Goal: Task Accomplishment & Management: Manage account settings

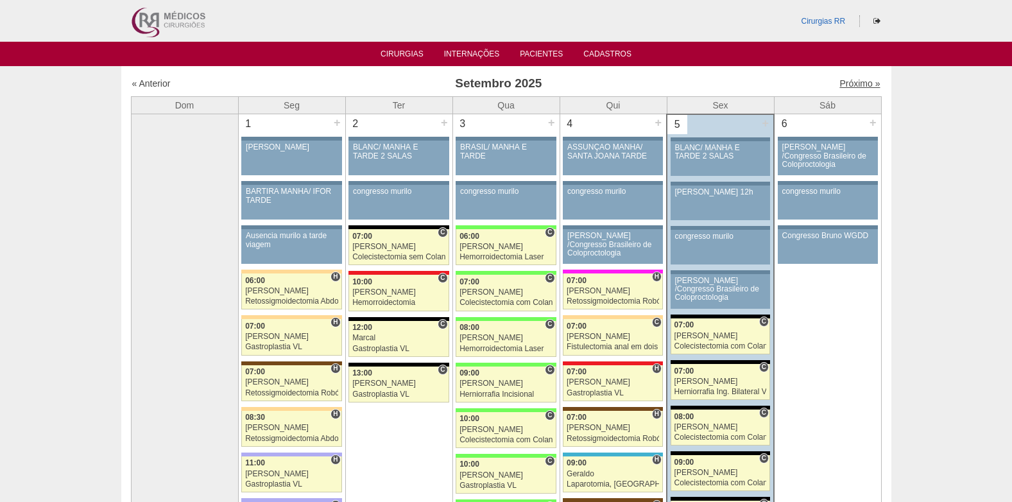
click at [850, 82] on link "Próximo »" at bounding box center [859, 83] width 40 height 10
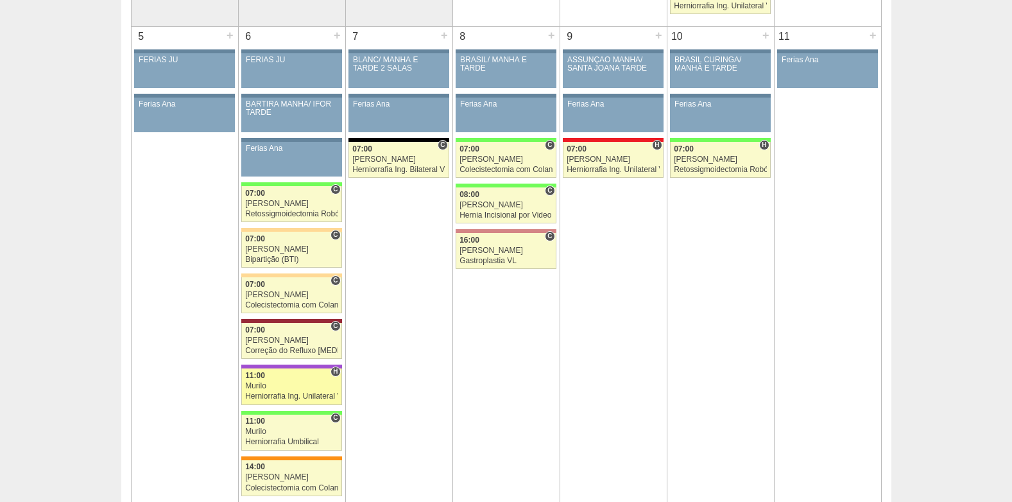
scroll to position [449, 0]
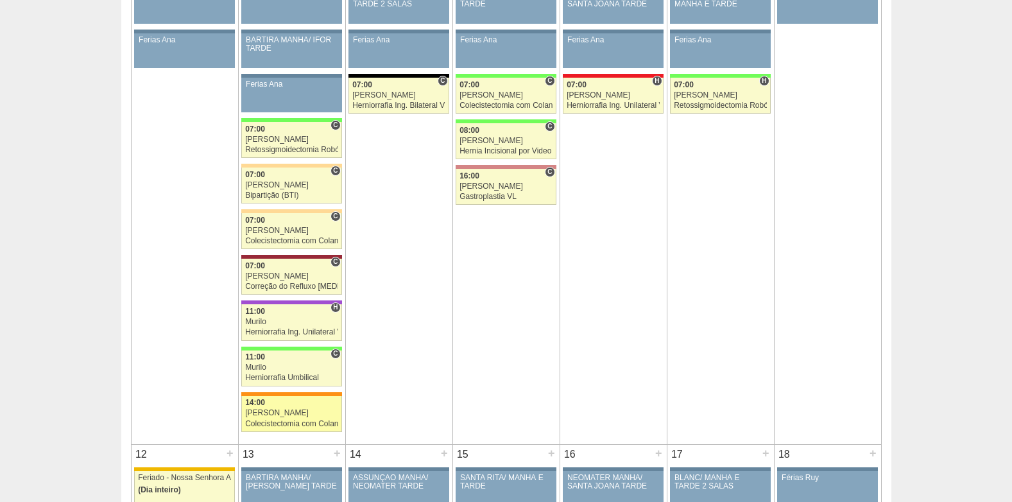
click at [277, 415] on div "[PERSON_NAME]" at bounding box center [291, 413] width 93 height 8
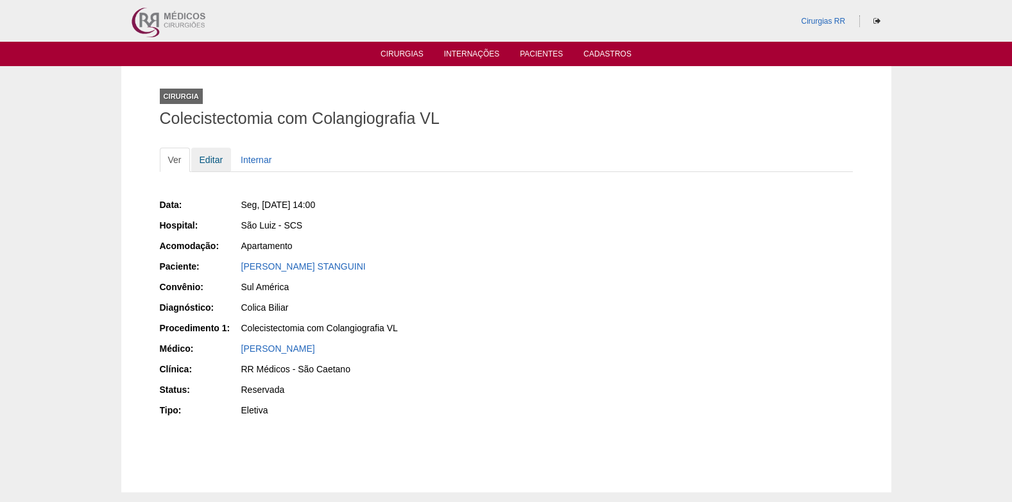
click at [214, 157] on link "Editar" at bounding box center [211, 160] width 40 height 24
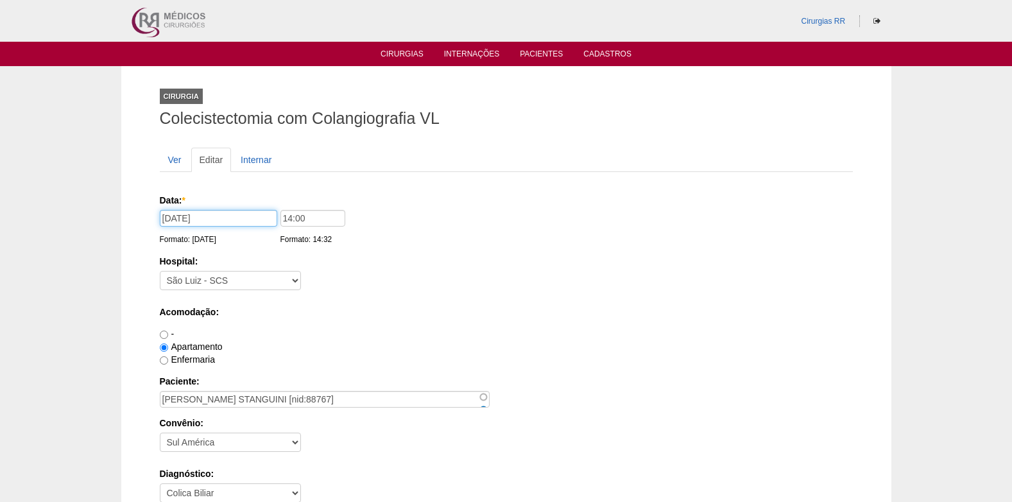
click at [241, 216] on input "06/10/2025" at bounding box center [218, 218] width 117 height 17
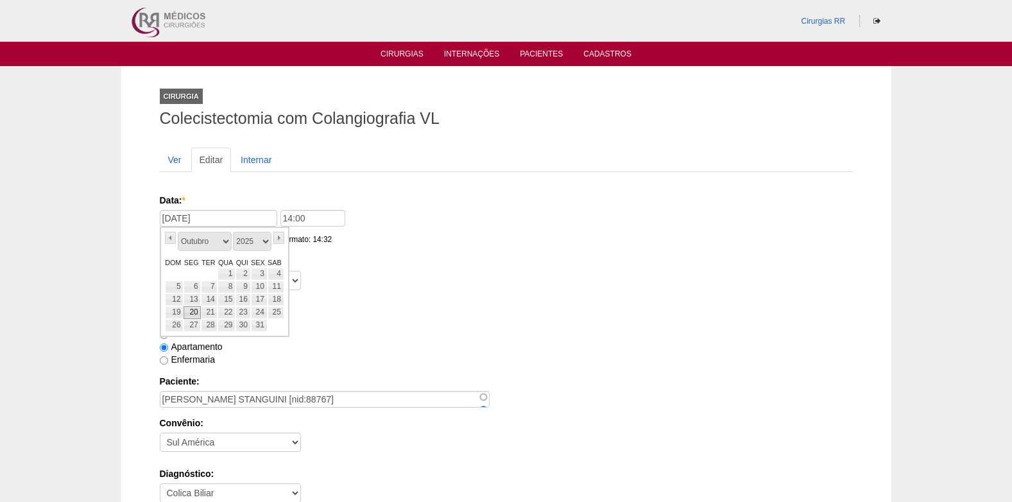
click at [193, 315] on link "20" at bounding box center [192, 312] width 17 height 13
type input "20/10/2025"
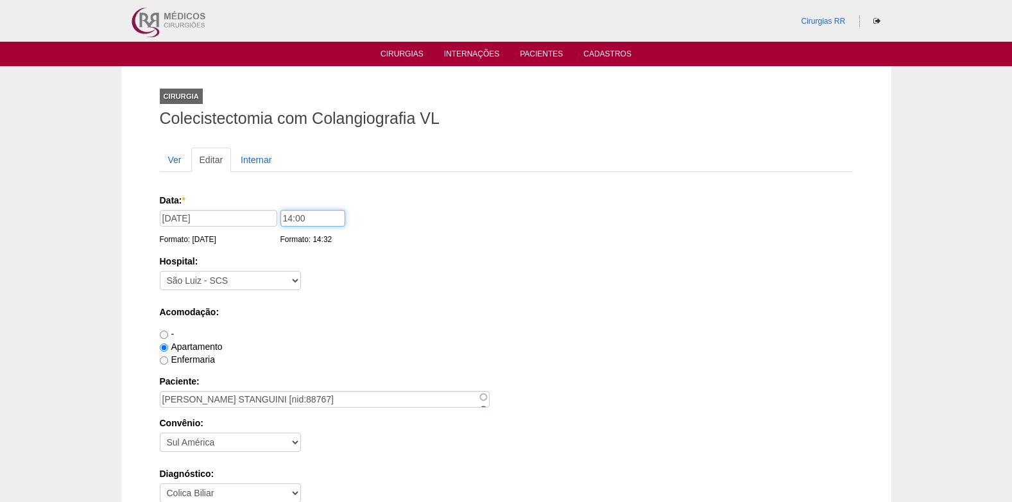
drag, startPoint x: 320, startPoint y: 218, endPoint x: 257, endPoint y: 230, distance: 64.8
click at [257, 207] on div "Data: * 20/10/2025 Formato: 05/09/2025 14:00 Formato: 14:32" at bounding box center [504, 200] width 689 height 13
type input "13:00"
click at [504, 285] on div "Hospital: - Nenhum - 9 de Julho Albert Einstein Alvorada América Assunção Barti…" at bounding box center [506, 276] width 693 height 42
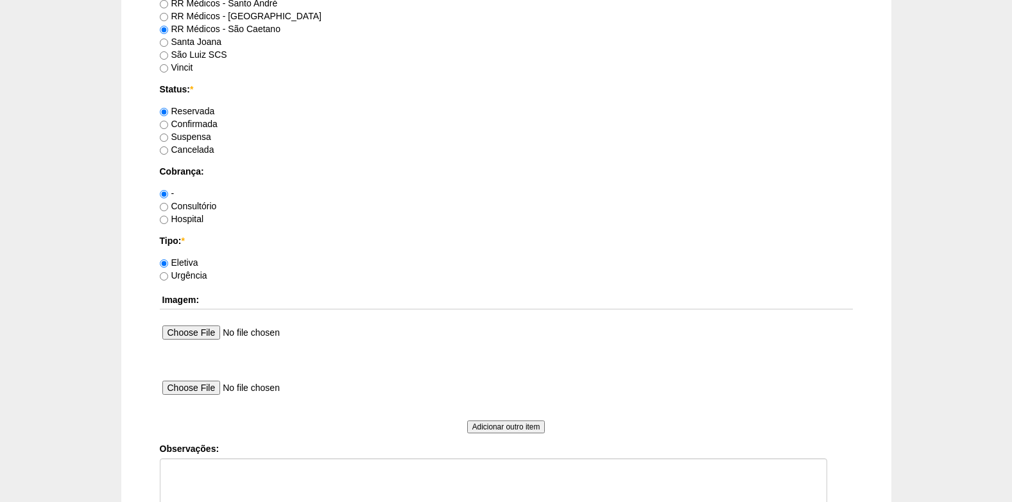
scroll to position [1152, 0]
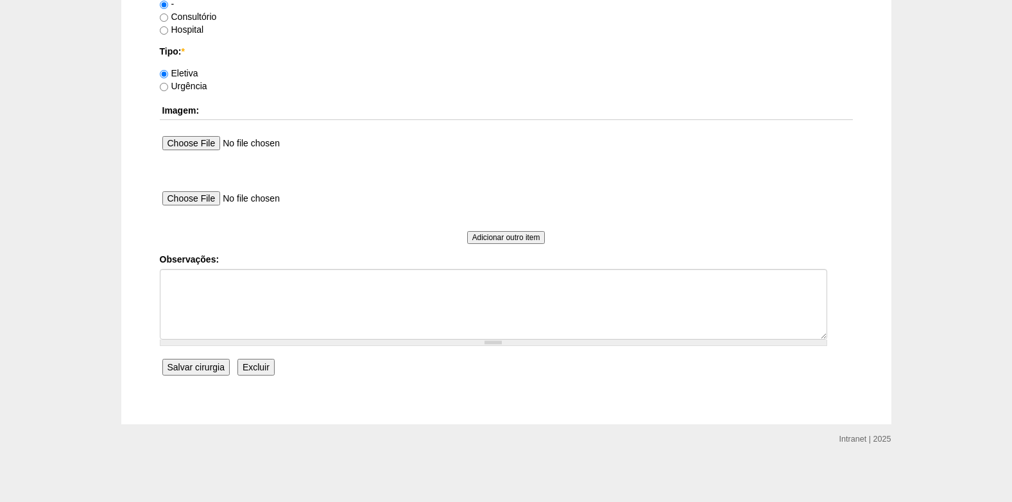
click at [188, 370] on input "Salvar cirurgia" at bounding box center [195, 367] width 67 height 17
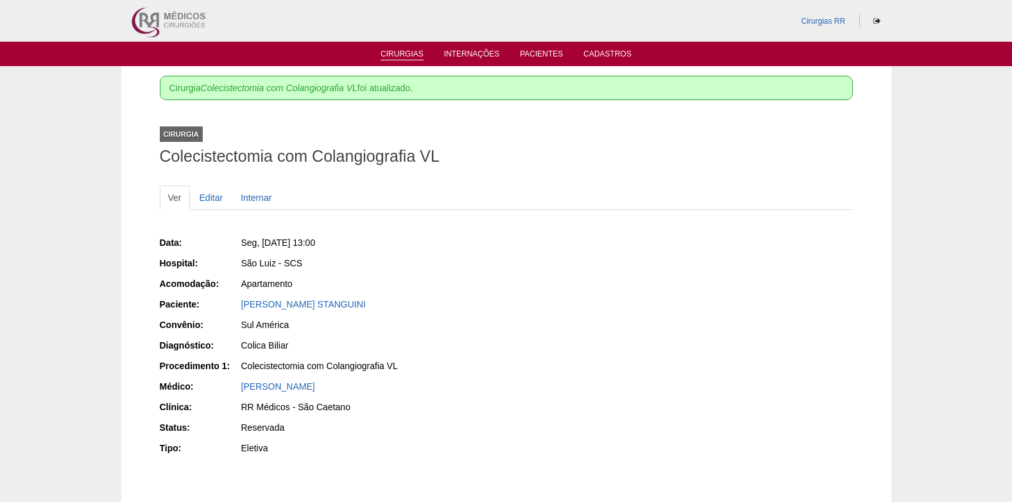
click at [384, 51] on link "Cirurgias" at bounding box center [402, 54] width 43 height 11
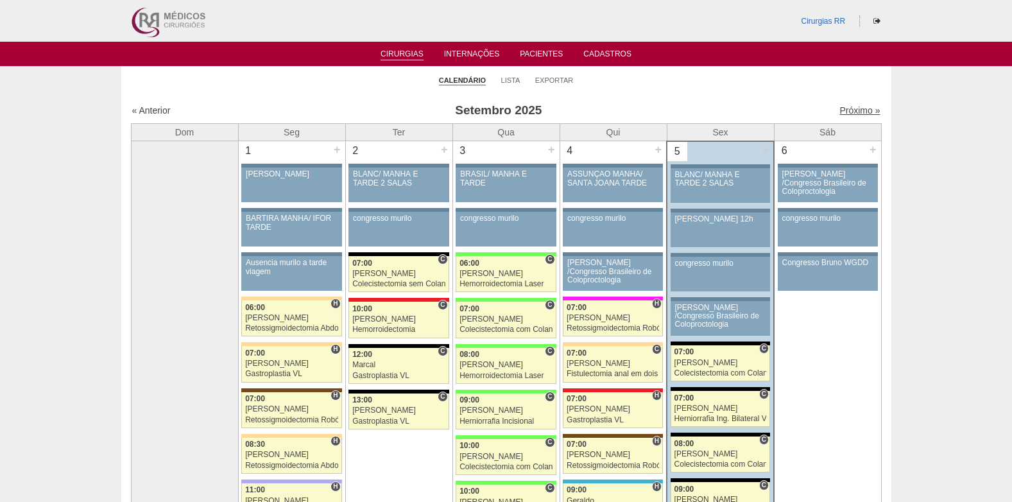
click at [840, 115] on link "Próximo »" at bounding box center [859, 110] width 40 height 10
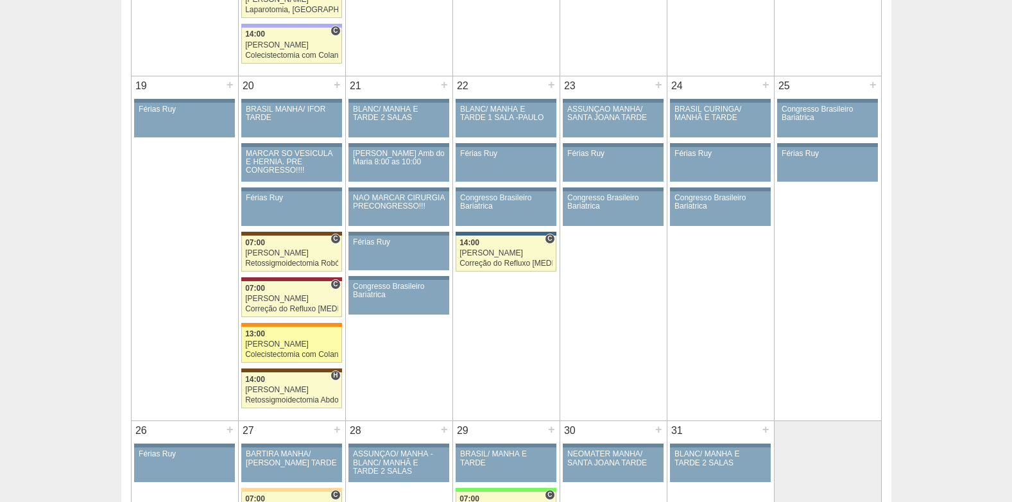
scroll to position [1027, 0]
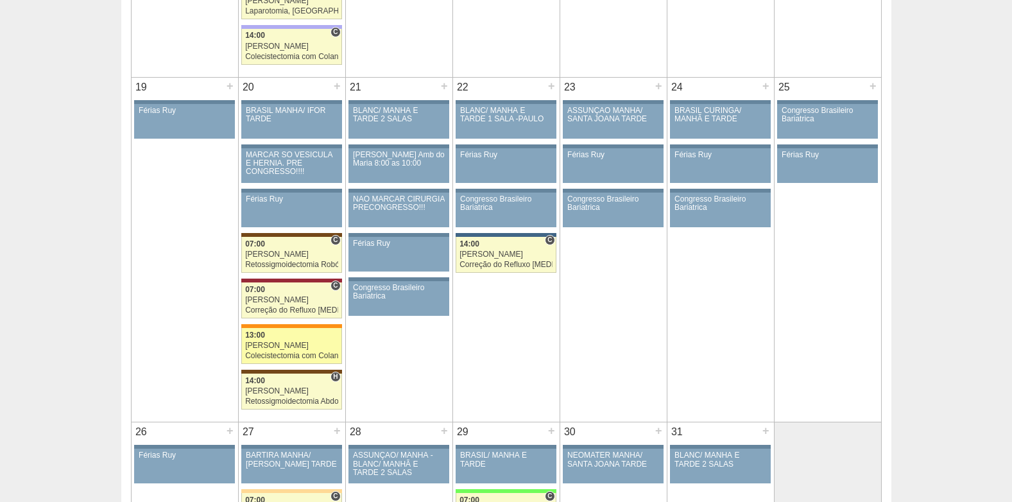
click at [275, 339] on div "13:00" at bounding box center [291, 335] width 93 height 8
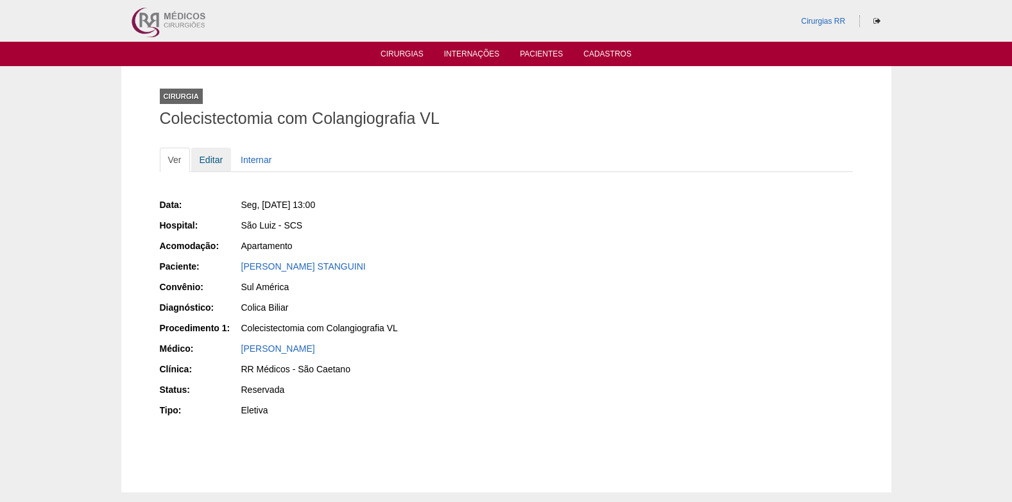
click at [205, 159] on link "Editar" at bounding box center [211, 160] width 40 height 24
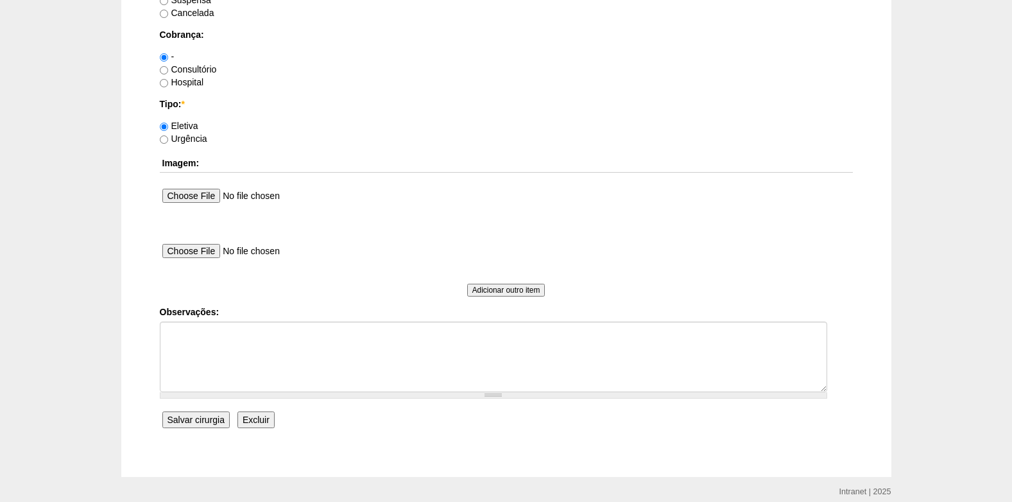
scroll to position [1152, 0]
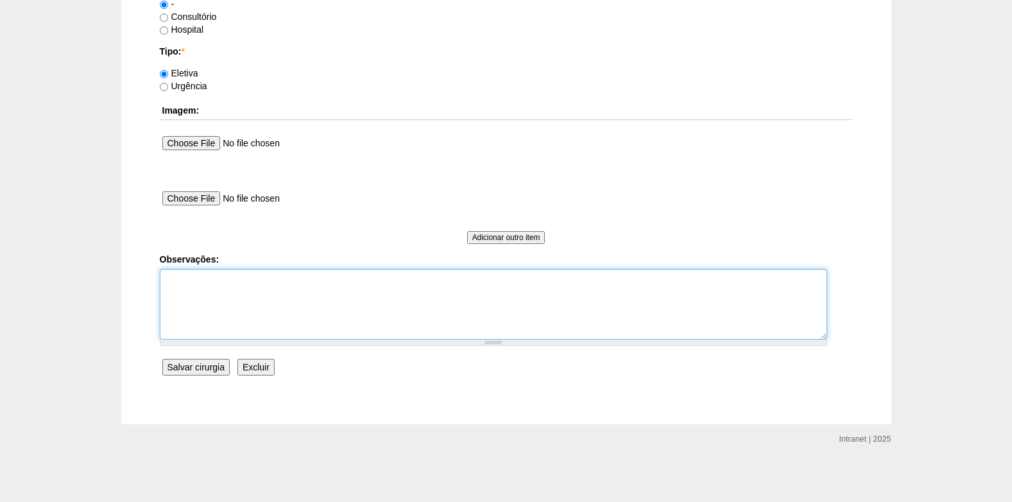
click at [219, 325] on textarea "Observações:" at bounding box center [493, 304] width 667 height 71
type textarea "F"
type textarea "COBRANÇA CONSULTÓRIO"
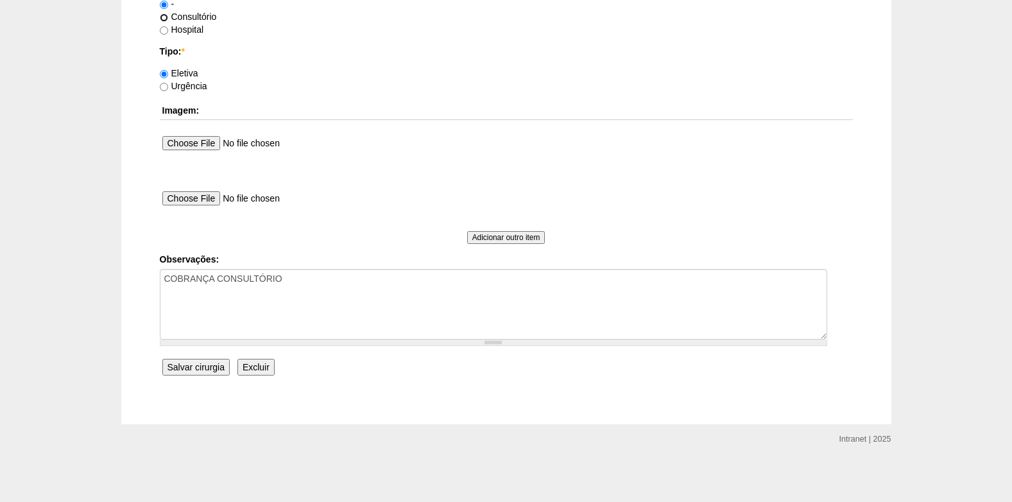
click at [162, 20] on input "Consultório" at bounding box center [164, 17] width 8 height 8
radio input "true"
click at [206, 368] on input "Salvar cirurgia" at bounding box center [195, 367] width 67 height 17
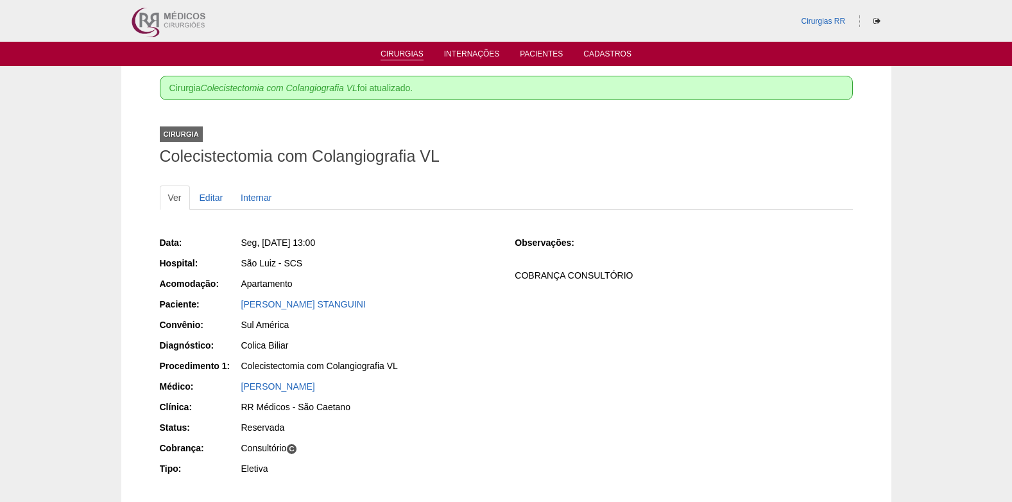
click at [399, 56] on link "Cirurgias" at bounding box center [402, 54] width 43 height 11
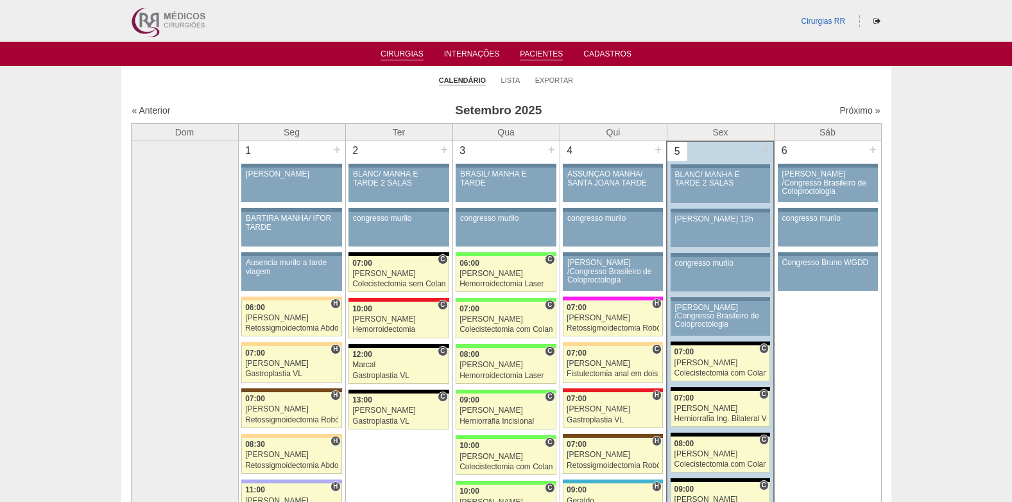
click at [545, 55] on link "Pacientes" at bounding box center [541, 54] width 43 height 11
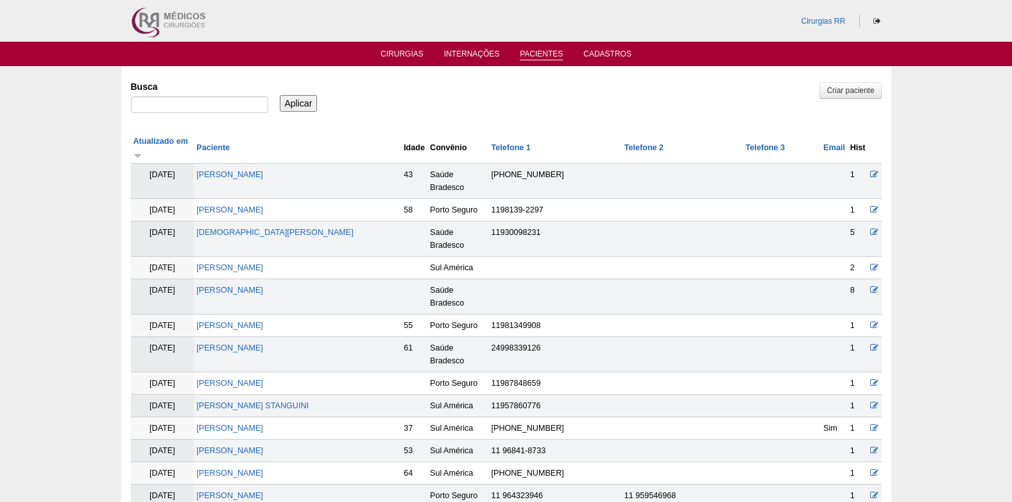
click at [240, 395] on td "FILIPE VICOSSI STANGUINI" at bounding box center [297, 406] width 207 height 22
click at [240, 401] on link "FILIPE VICOSSI STANGUINI" at bounding box center [252, 405] width 112 height 9
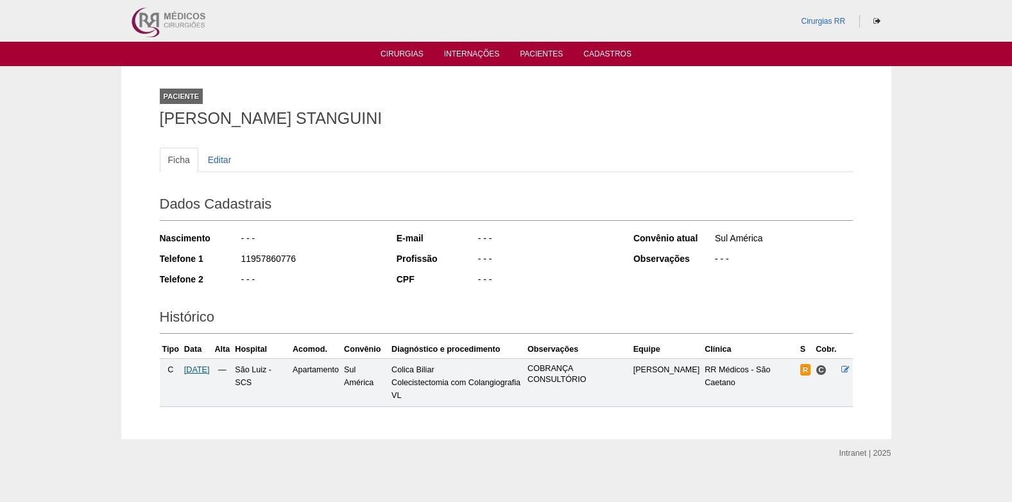
click at [208, 370] on span "[DATE]" at bounding box center [197, 369] width 26 height 9
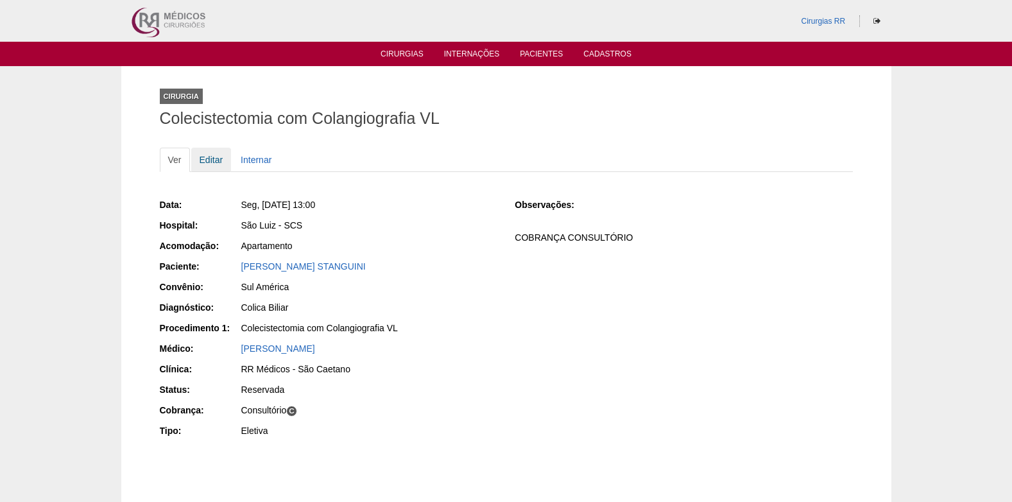
click at [207, 162] on link "Editar" at bounding box center [211, 160] width 40 height 24
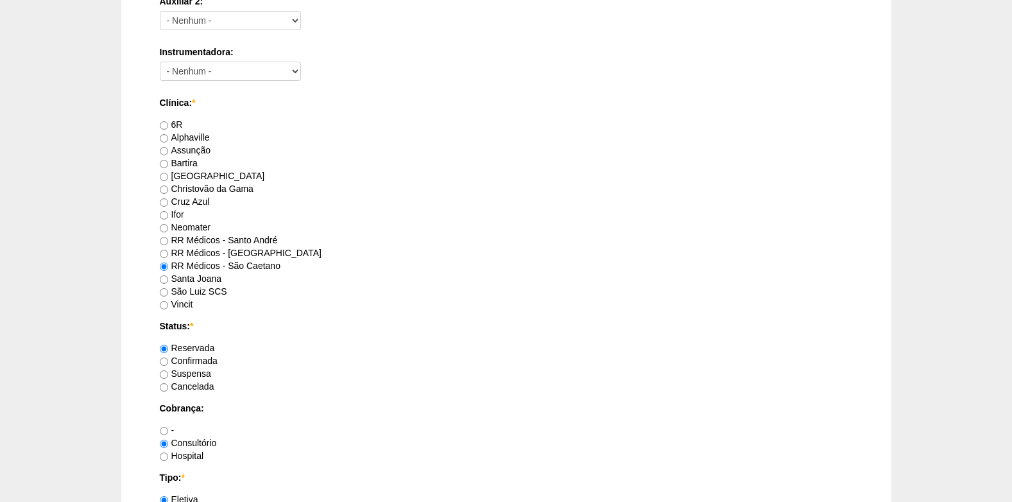
scroll to position [834, 0]
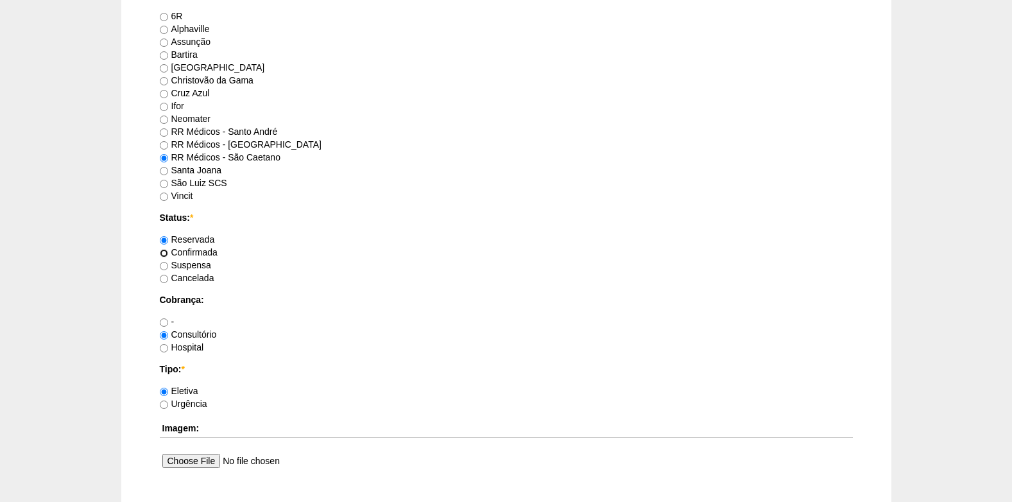
click at [163, 255] on input "Confirmada" at bounding box center [164, 253] width 8 height 8
radio input "true"
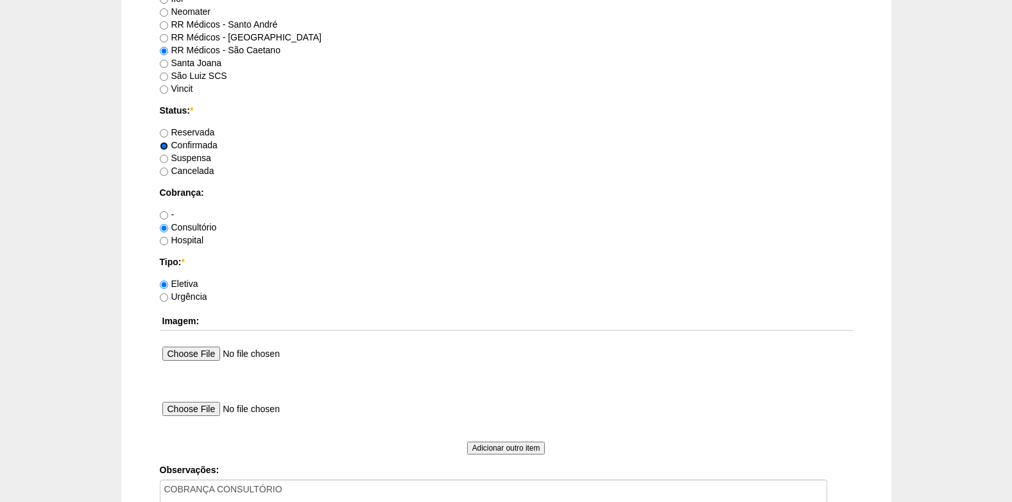
scroll to position [1152, 0]
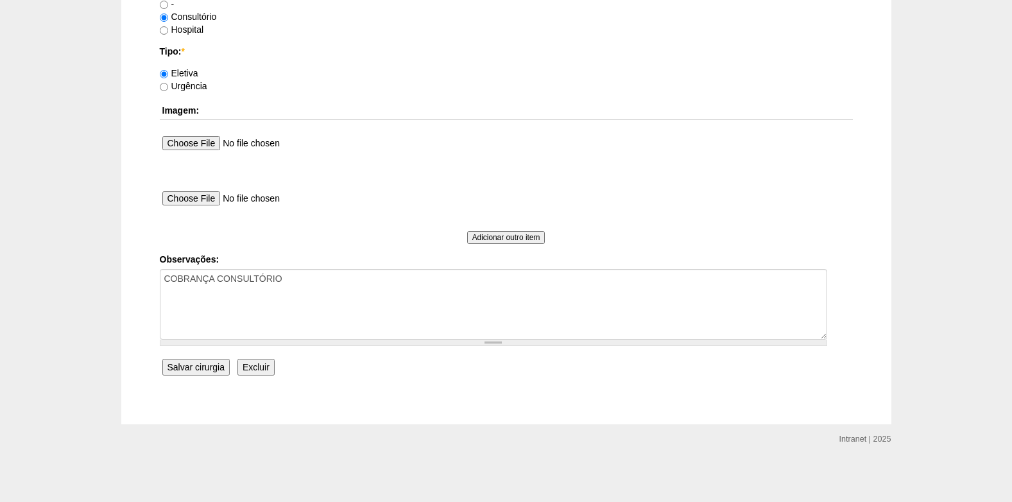
click at [186, 368] on input "Salvar cirurgia" at bounding box center [195, 367] width 67 height 17
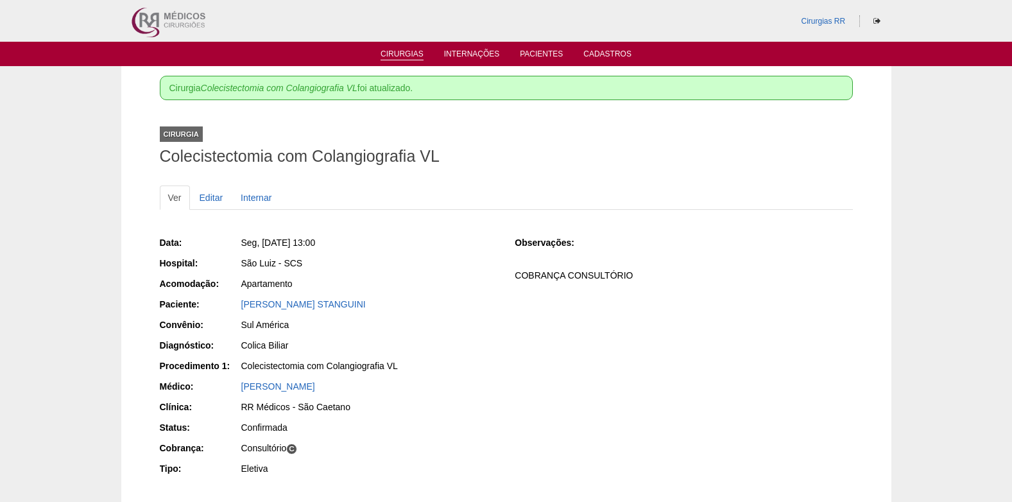
click at [398, 55] on link "Cirurgias" at bounding box center [402, 54] width 43 height 11
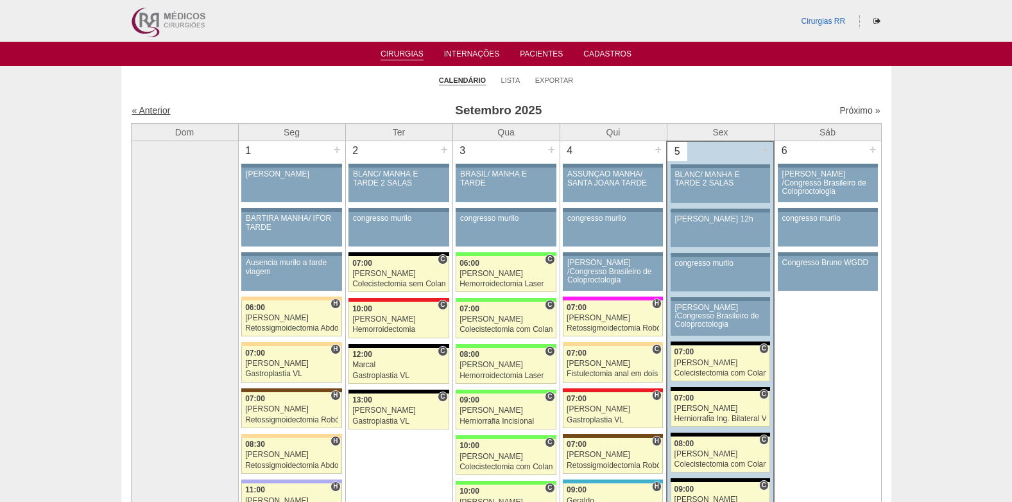
click at [166, 110] on link "« Anterior" at bounding box center [151, 110] width 39 height 10
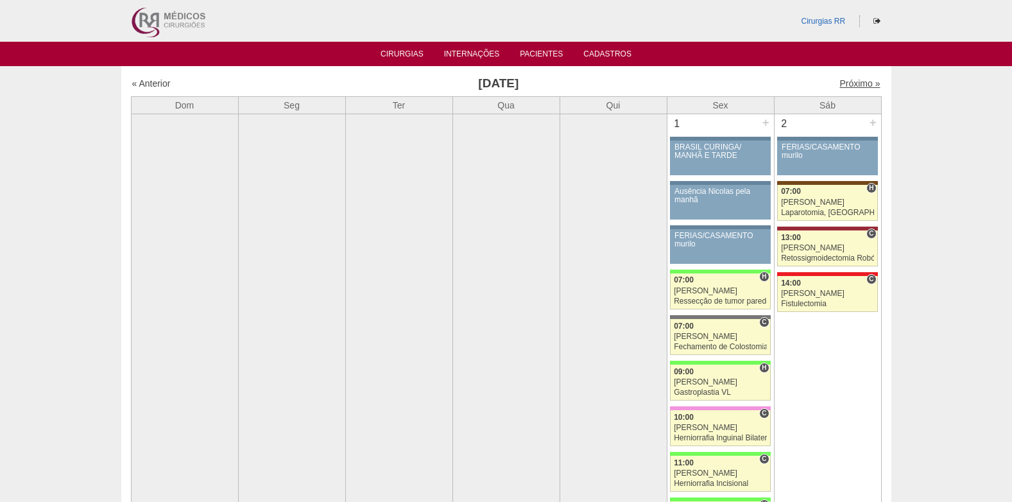
click at [850, 80] on link "Próximo »" at bounding box center [859, 83] width 40 height 10
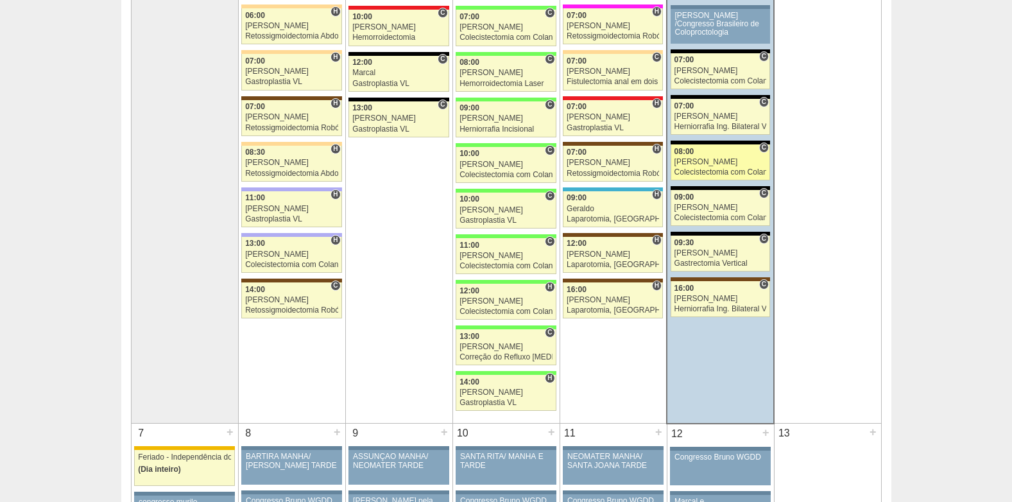
scroll to position [193, 0]
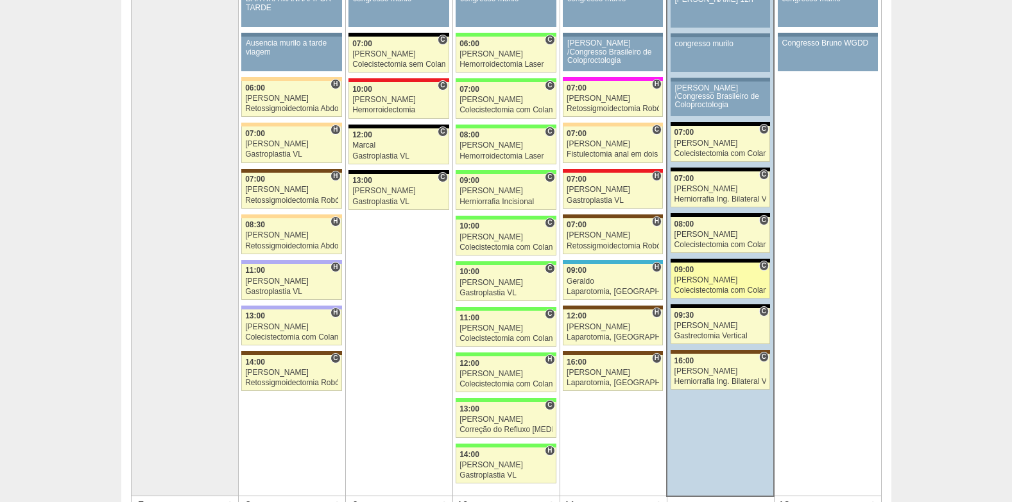
click at [713, 277] on div "[PERSON_NAME]" at bounding box center [720, 280] width 92 height 8
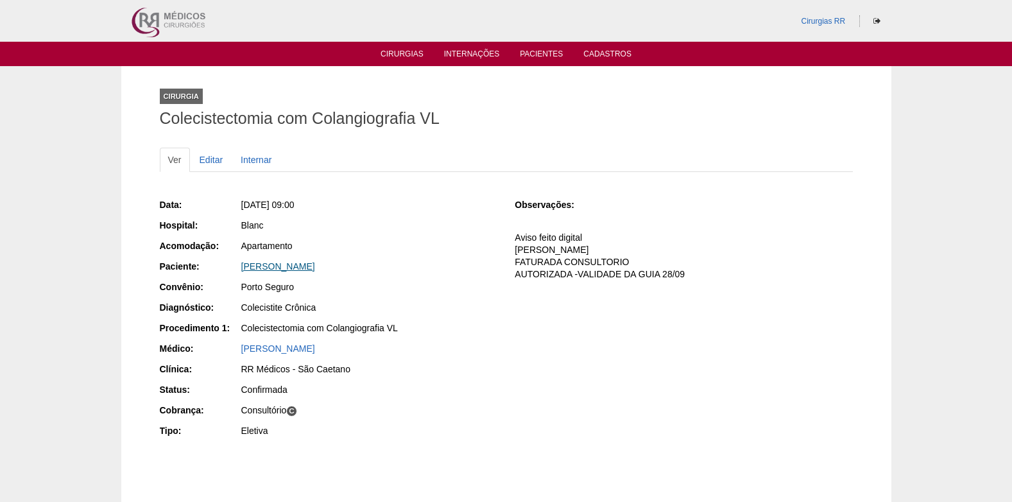
click at [300, 265] on link "Denise Aparecida da Silva" at bounding box center [278, 266] width 74 height 10
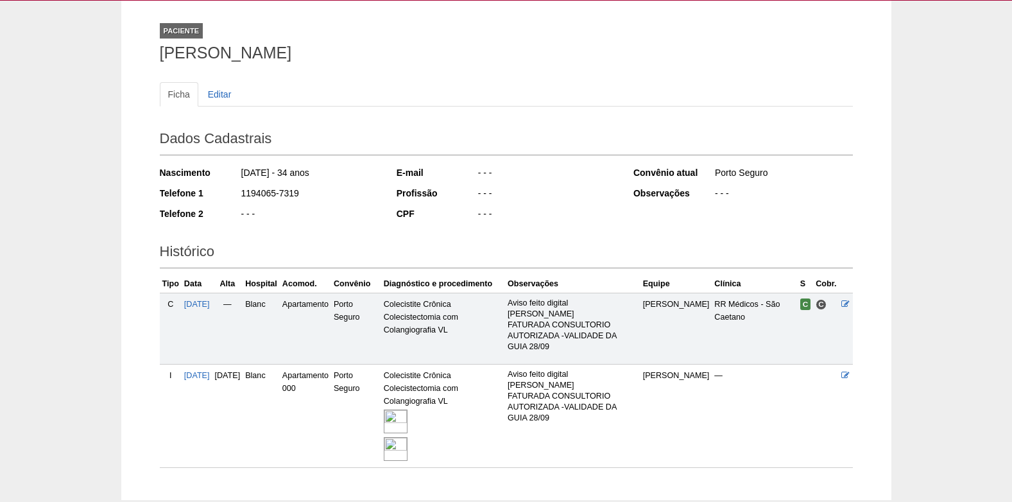
scroll to position [141, 0]
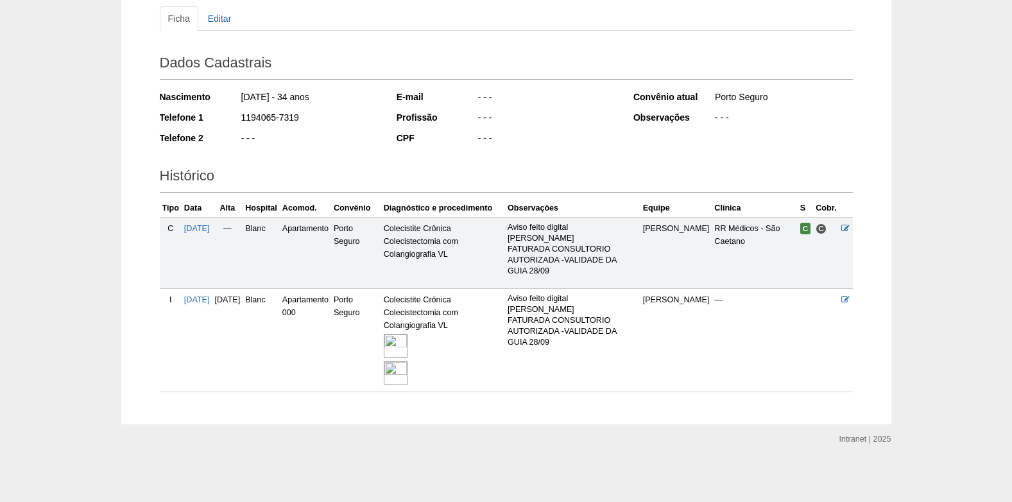
click at [408, 348] on img at bounding box center [396, 346] width 24 height 24
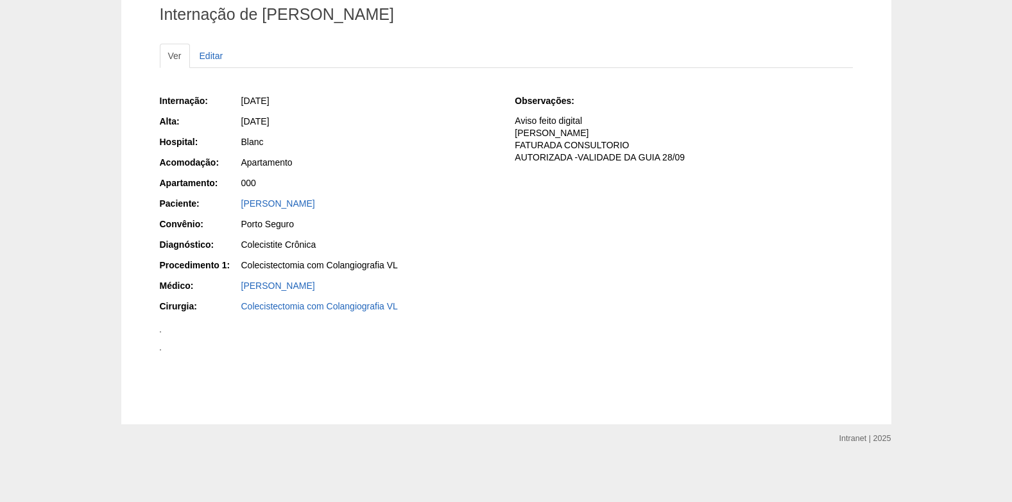
scroll to position [1221, 0]
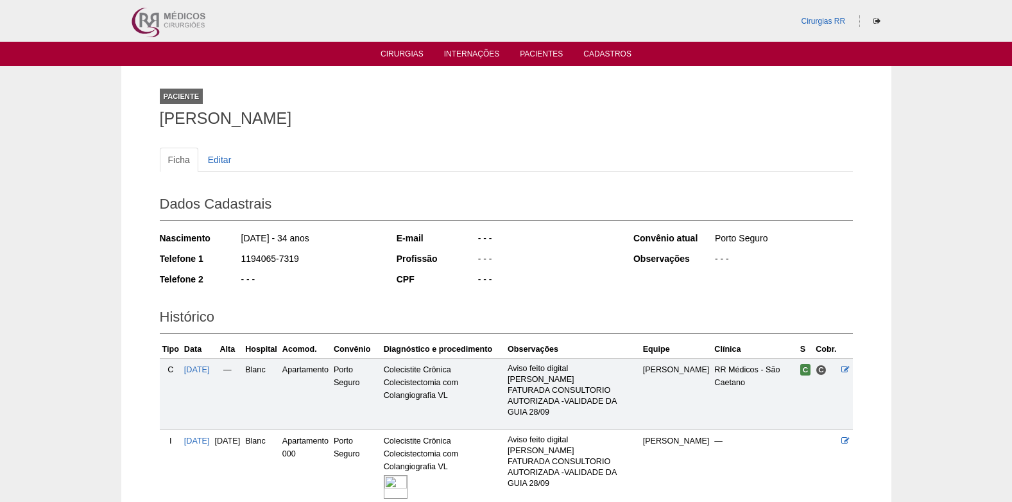
scroll to position [141, 0]
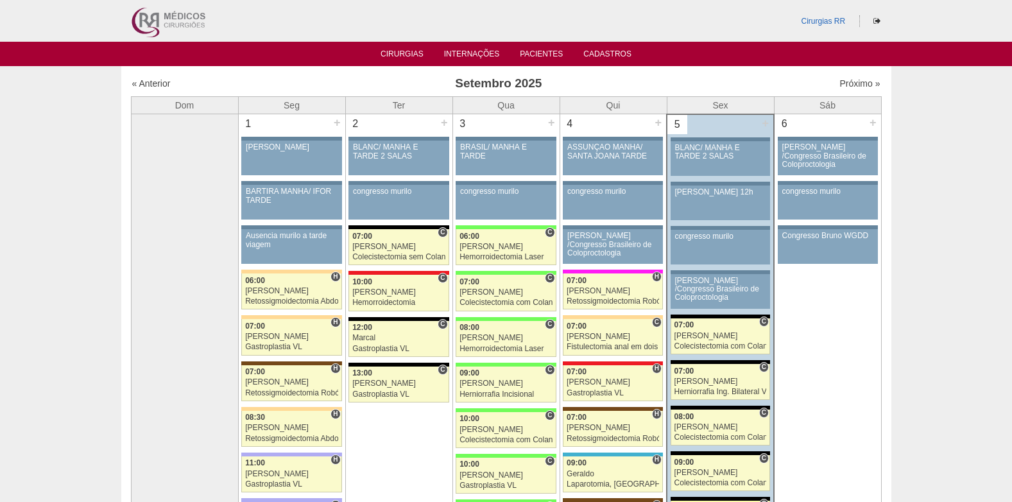
scroll to position [193, 0]
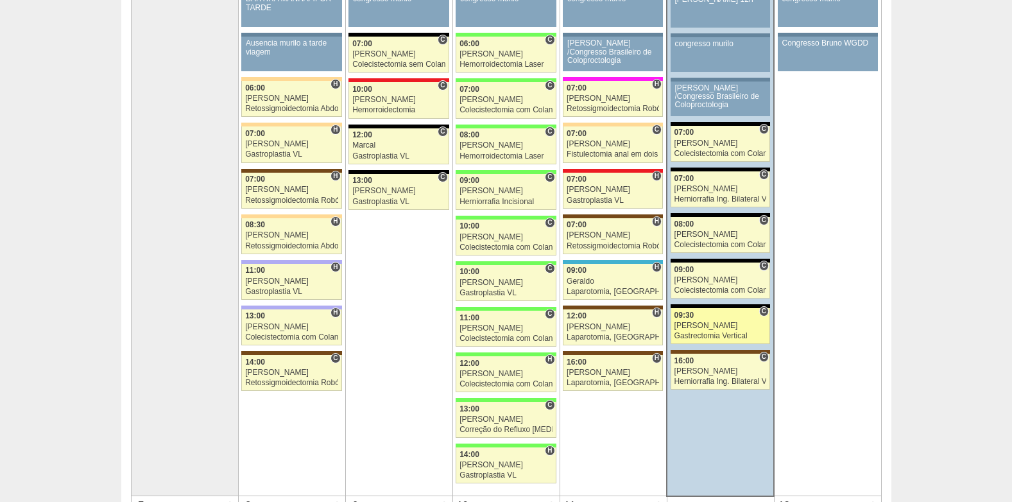
click at [702, 315] on div "09:30" at bounding box center [720, 315] width 92 height 8
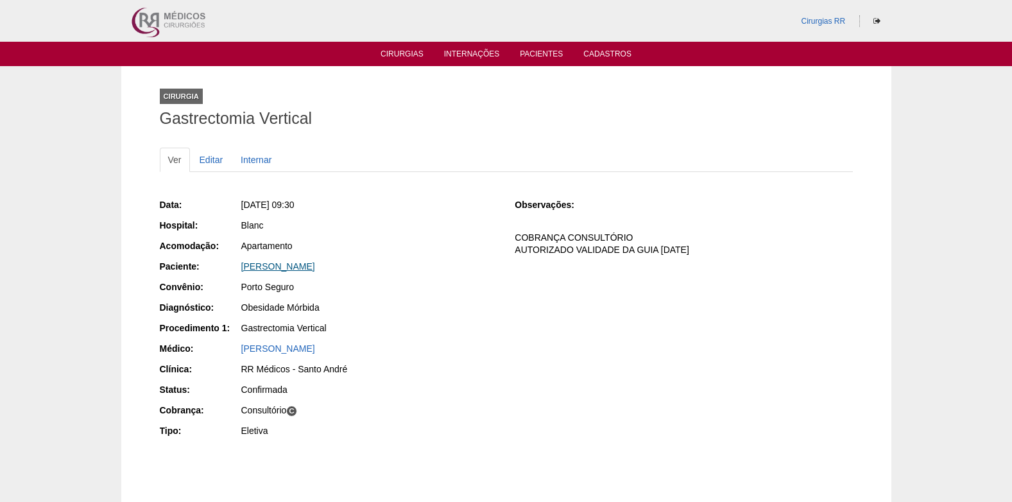
click at [285, 265] on link "[PERSON_NAME]" at bounding box center [278, 266] width 74 height 10
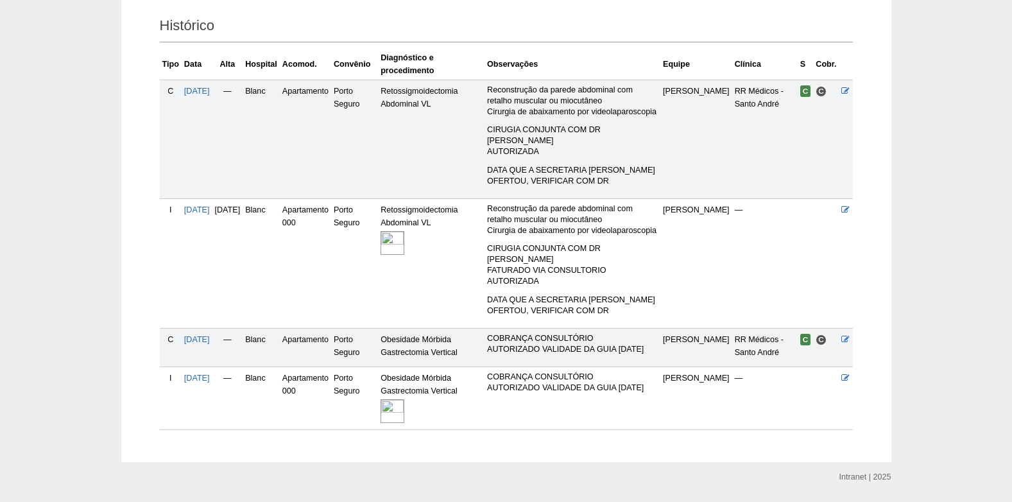
scroll to position [307, 0]
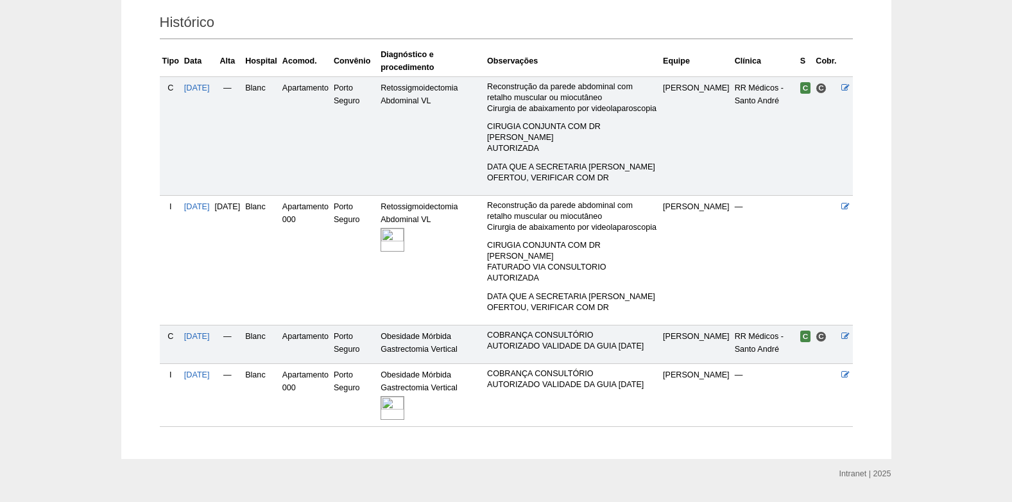
click at [404, 396] on img at bounding box center [393, 408] width 24 height 24
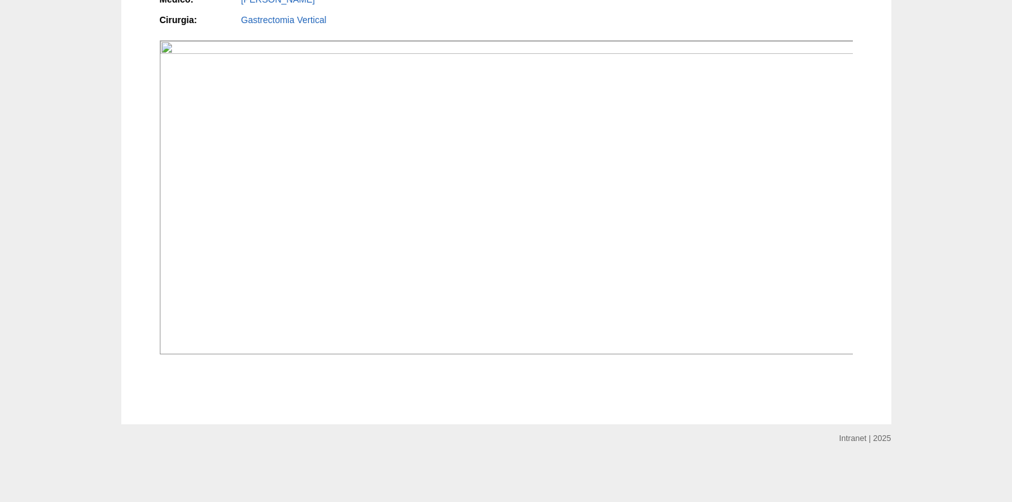
scroll to position [1091, 0]
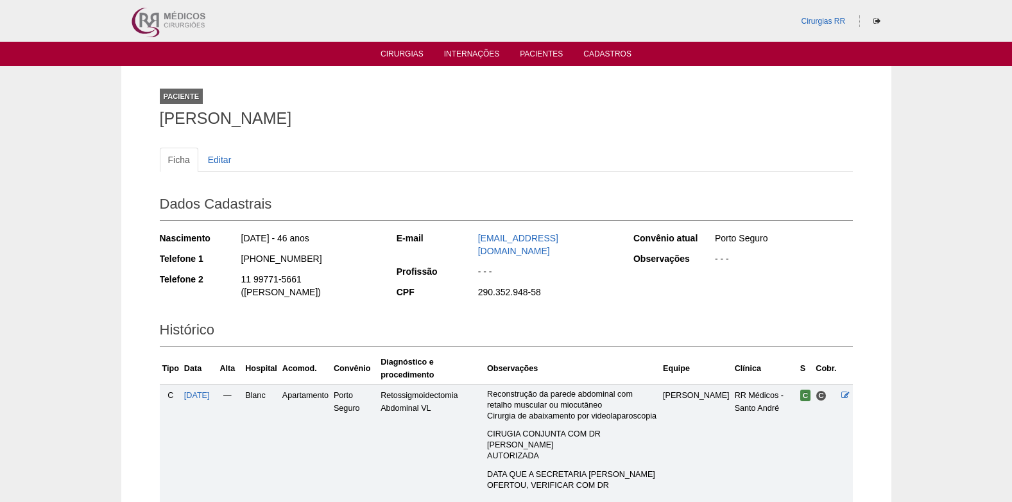
scroll to position [303, 0]
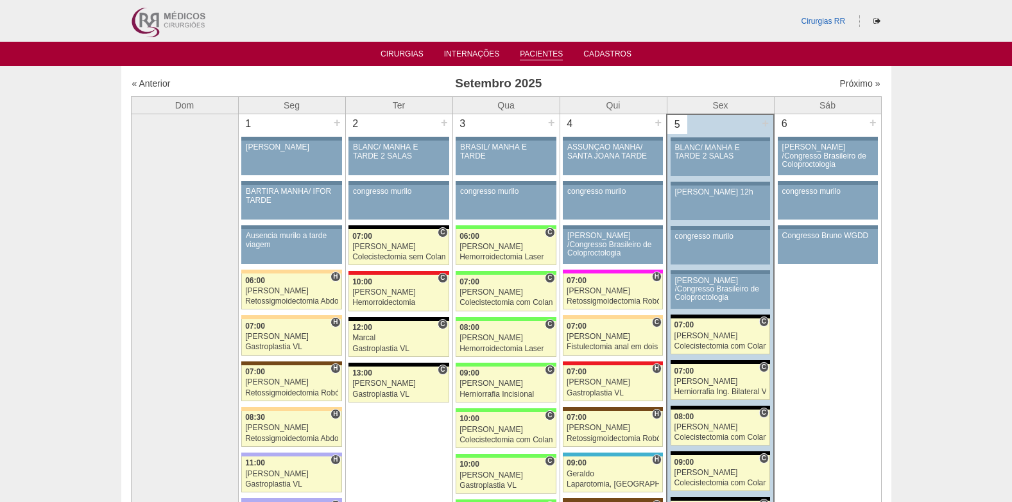
click at [543, 53] on link "Pacientes" at bounding box center [541, 54] width 43 height 11
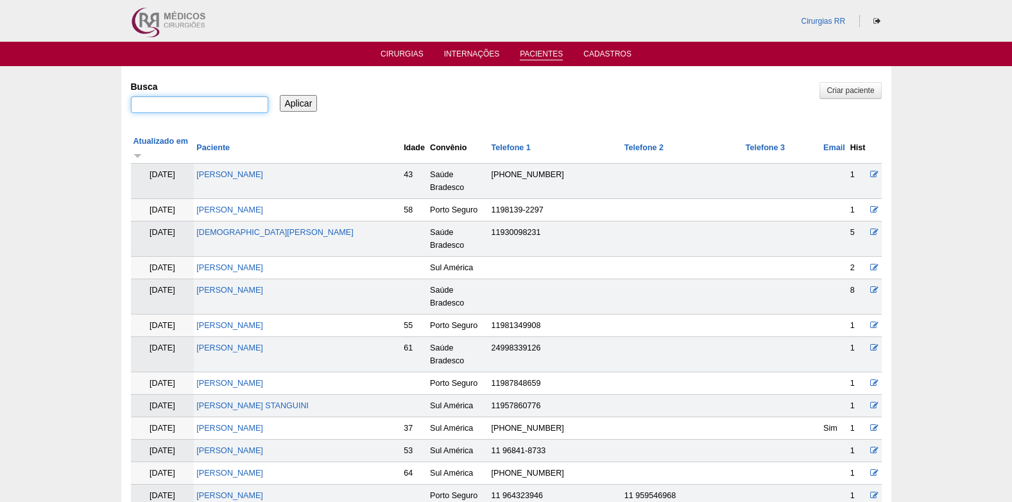
click at [213, 110] on input "Busca" at bounding box center [199, 104] width 137 height 17
type input "DANIELLE PANTARINI"
click at [280, 95] on input "Aplicar" at bounding box center [299, 103] width 38 height 17
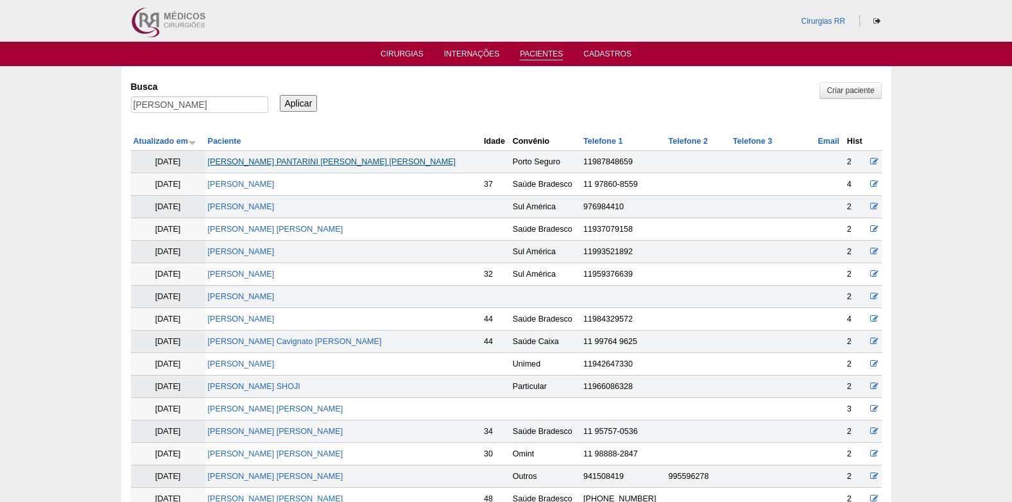
click at [268, 157] on link "[PERSON_NAME] PANTARINI [PERSON_NAME] [PERSON_NAME]" at bounding box center [332, 161] width 248 height 9
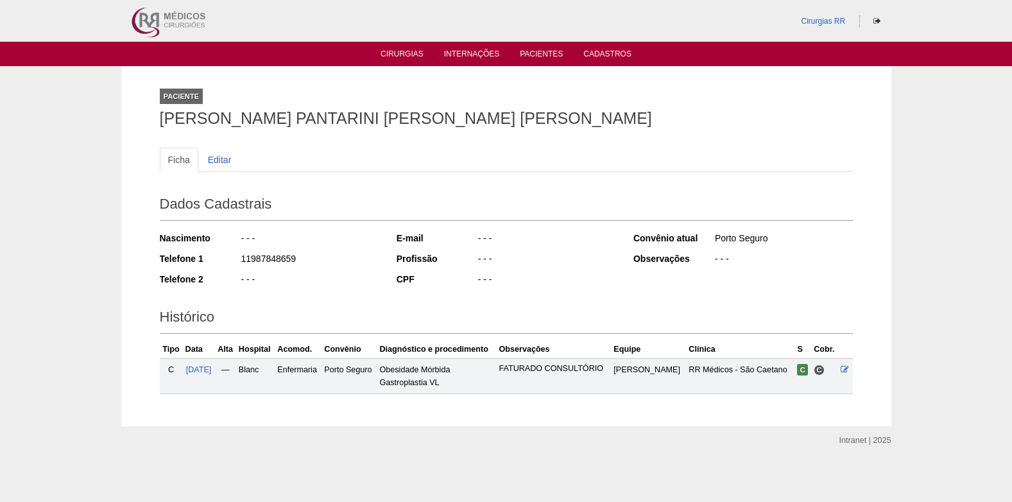
click at [200, 363] on td "[DATE]" at bounding box center [199, 375] width 32 height 35
click at [200, 366] on span "[DATE]" at bounding box center [199, 369] width 26 height 9
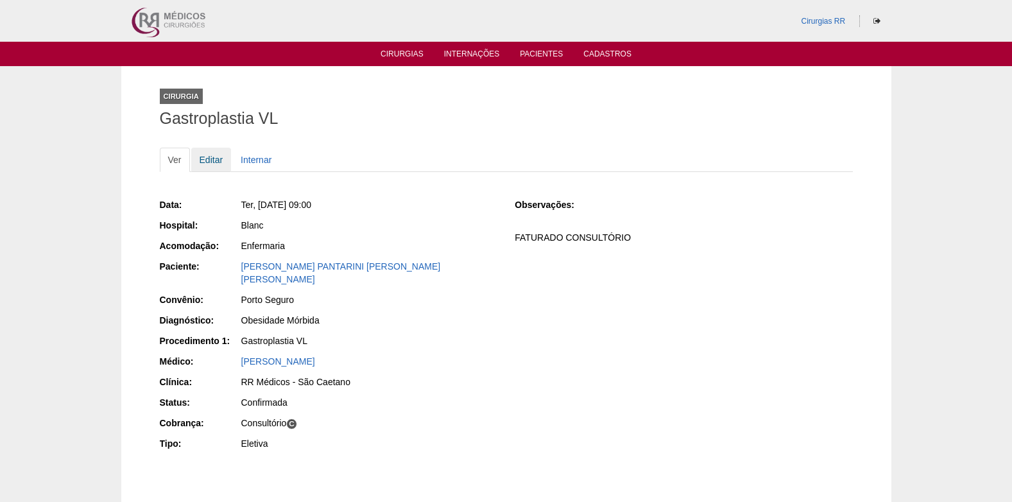
click at [215, 154] on link "Editar" at bounding box center [211, 160] width 40 height 24
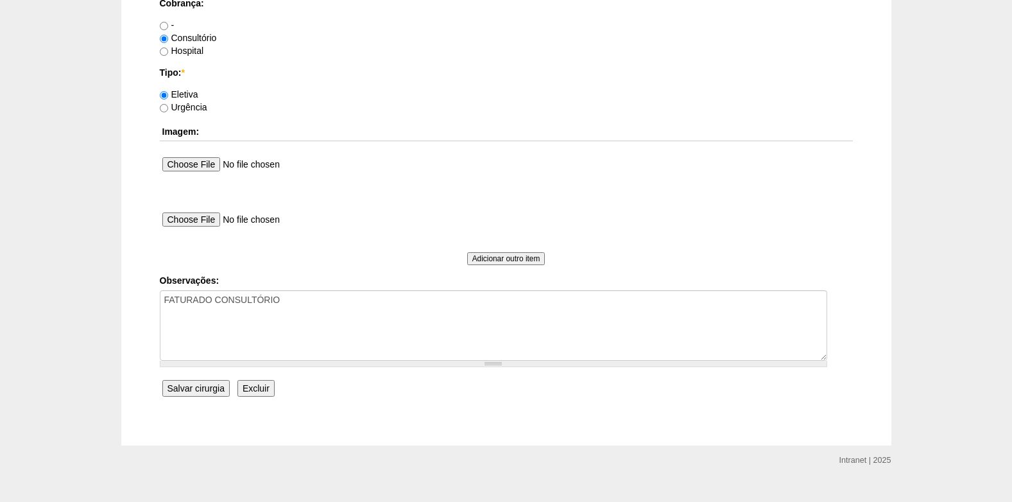
scroll to position [1152, 0]
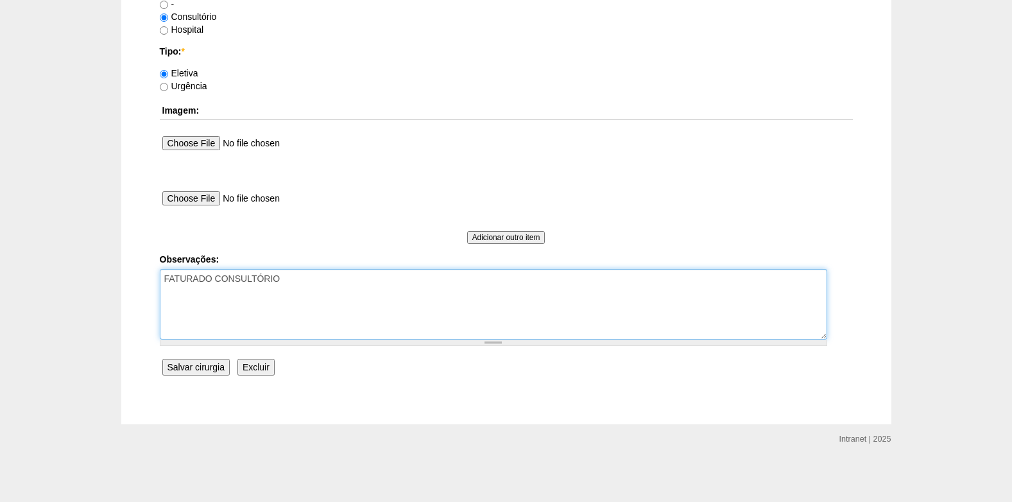
click at [334, 305] on textarea "FATURADO CONSULTÓRIO" at bounding box center [493, 304] width 667 height 71
type textarea "FATURADO CONSULTÓRIO AUTORIZADO VENCE 30/10"
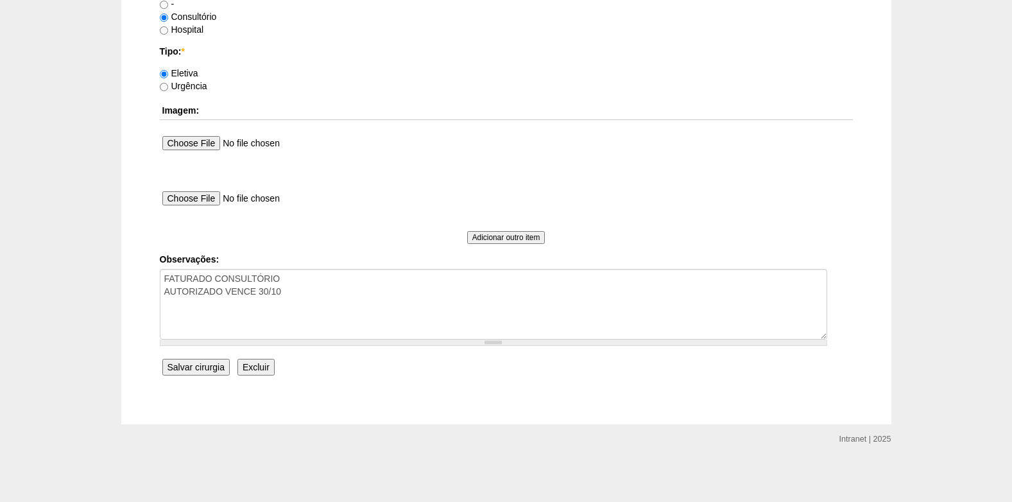
click at [184, 367] on input "Salvar cirurgia" at bounding box center [195, 367] width 67 height 17
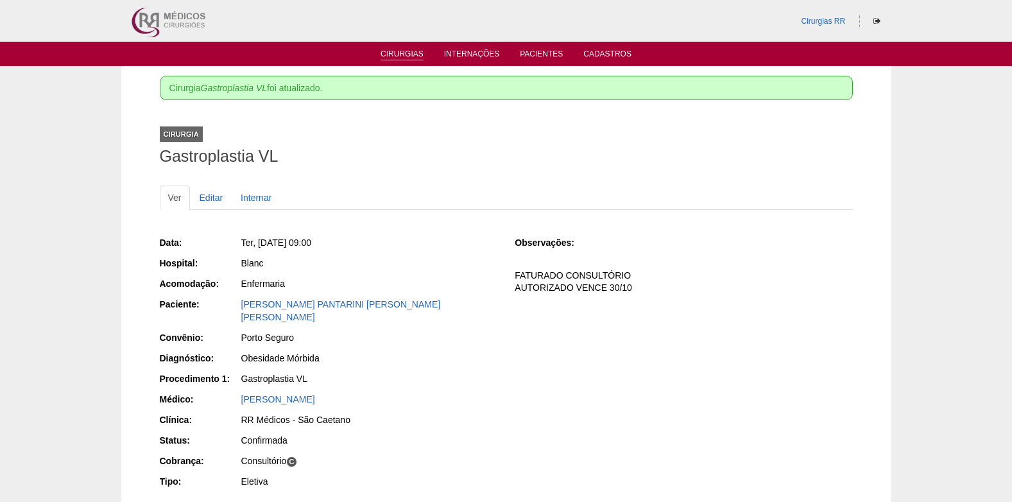
click at [404, 56] on link "Cirurgias" at bounding box center [402, 54] width 43 height 11
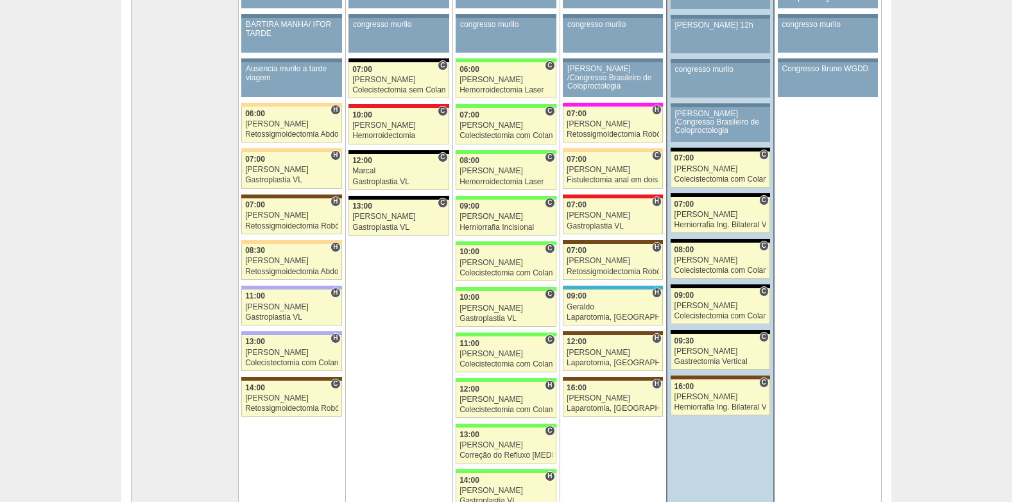
scroll to position [193, 0]
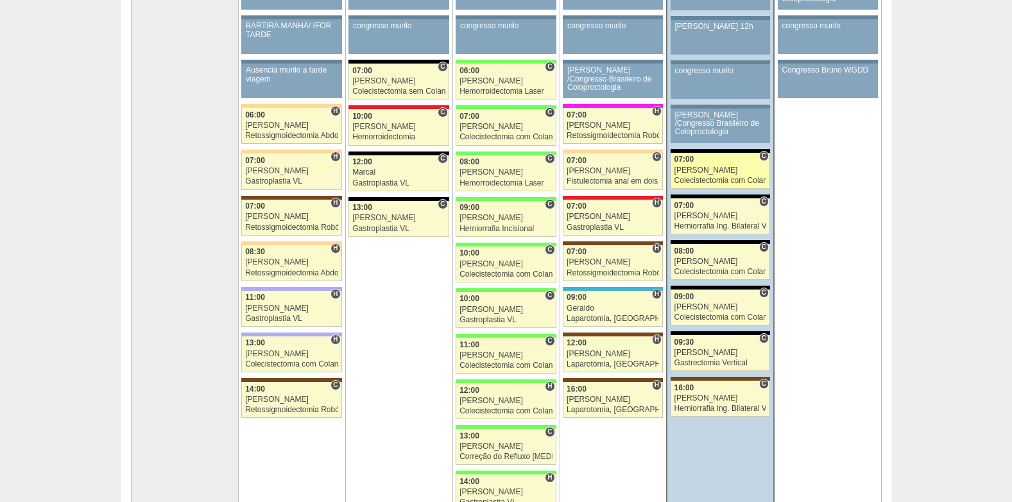
click at [719, 176] on div "Colecistectomia com Colangiografia VL" at bounding box center [720, 180] width 92 height 8
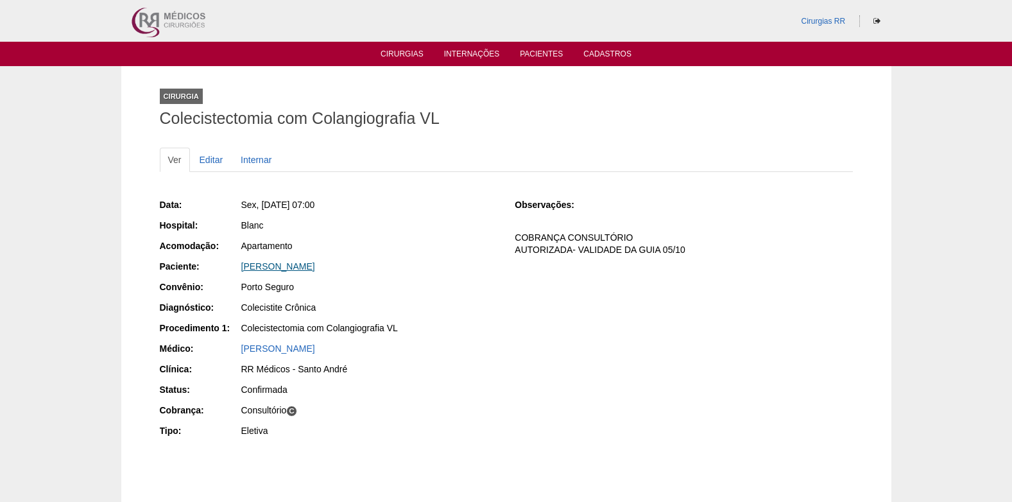
click at [308, 268] on link "[PERSON_NAME]" at bounding box center [278, 266] width 74 height 10
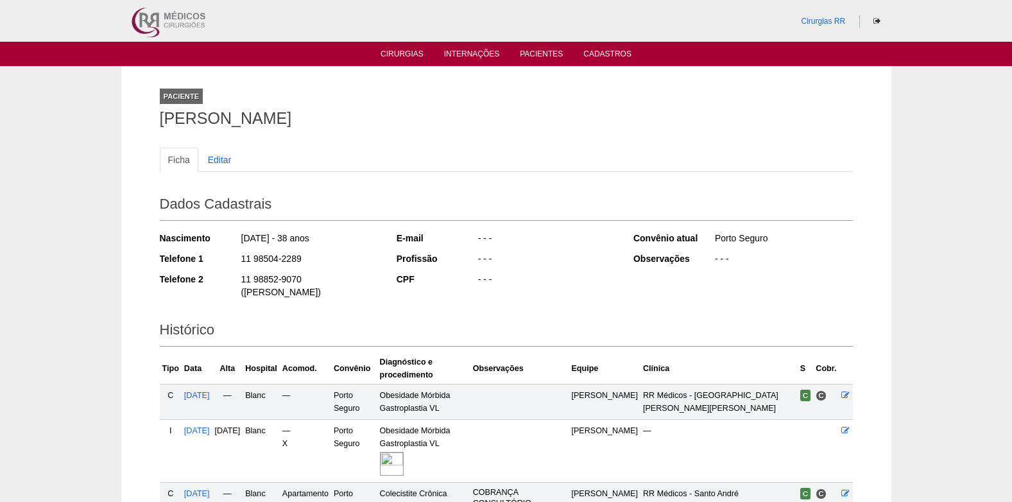
drag, startPoint x: 242, startPoint y: 260, endPoint x: 304, endPoint y: 261, distance: 61.6
click at [304, 261] on div "11 98504-2289" at bounding box center [309, 260] width 139 height 16
copy div "11 98504-2289"
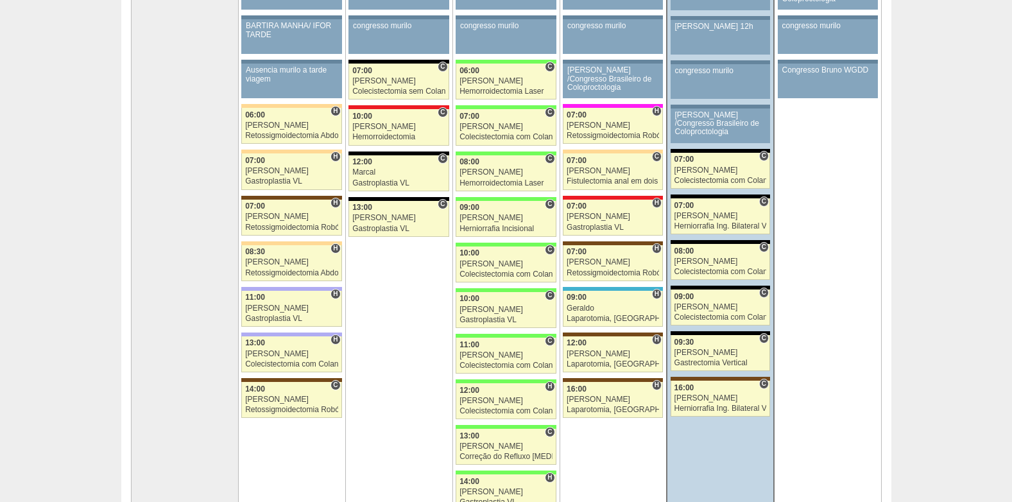
scroll to position [193, 0]
click at [733, 210] on link "88477 Felipe Rossi C 07:00 Felipe Rossi Herniorrafia Ing. Bilateral VL Hospital…" at bounding box center [720, 216] width 99 height 36
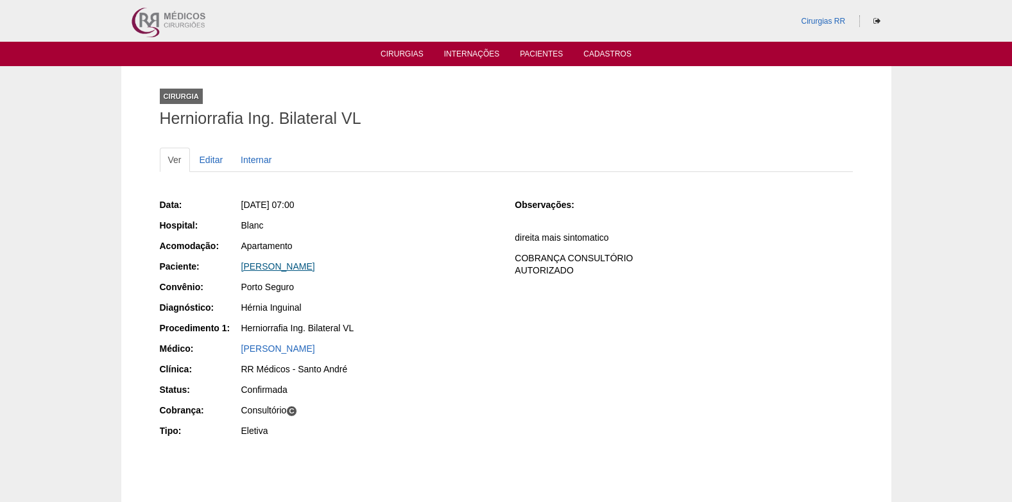
click at [296, 264] on link "[PERSON_NAME]" at bounding box center [278, 266] width 74 height 10
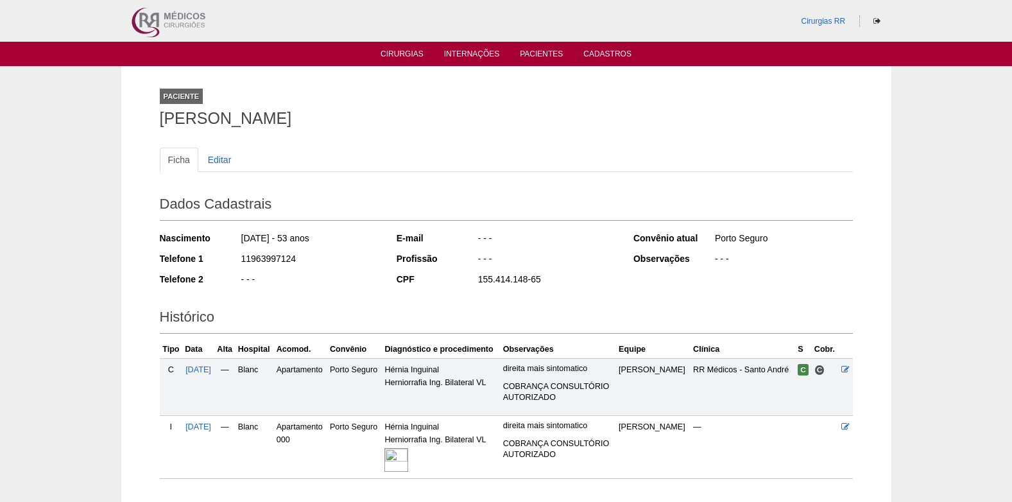
drag, startPoint x: 298, startPoint y: 256, endPoint x: 232, endPoint y: 259, distance: 65.5
click at [232, 259] on div "Telefone 1 11963997124" at bounding box center [269, 260] width 219 height 16
copy div "11963997124"
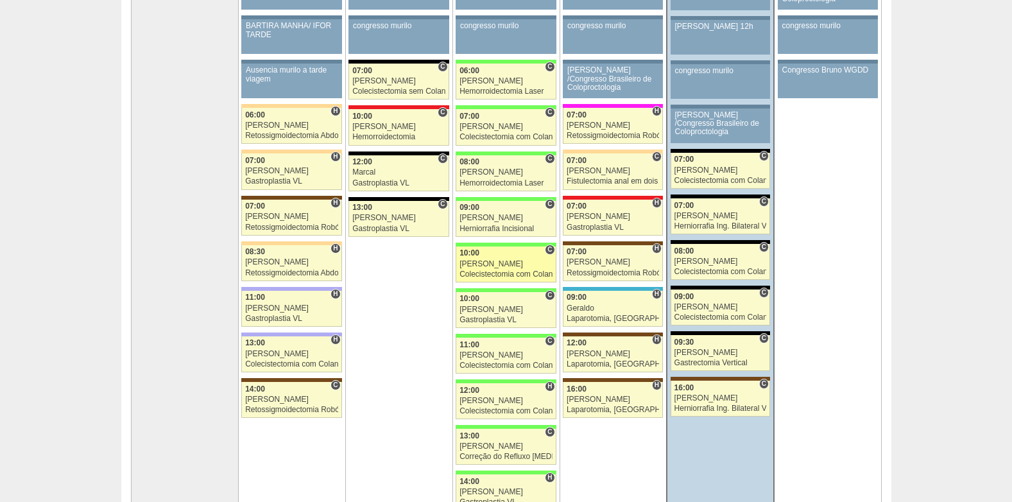
scroll to position [193, 0]
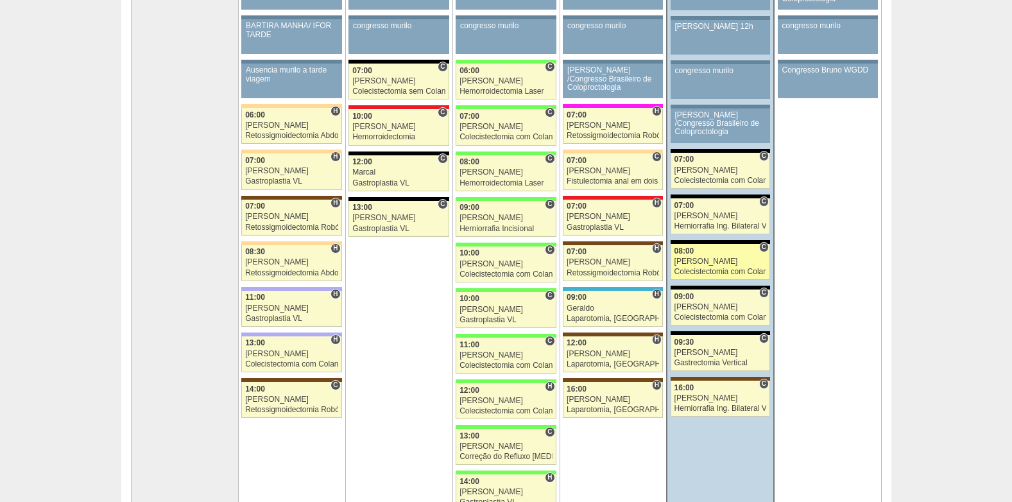
click at [712, 254] on div "08:00" at bounding box center [720, 251] width 92 height 8
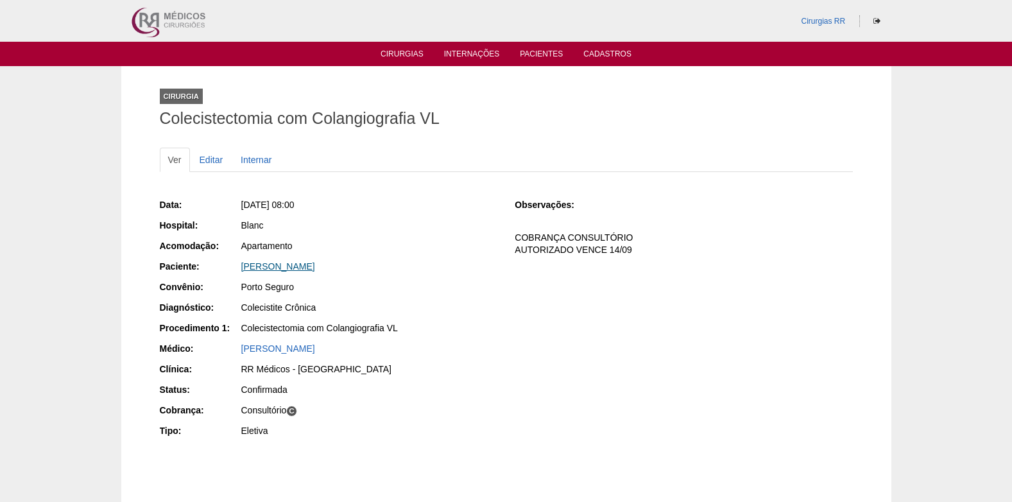
click at [297, 270] on link "VICTORIA MUNIZ FERNANDES" at bounding box center [278, 266] width 74 height 10
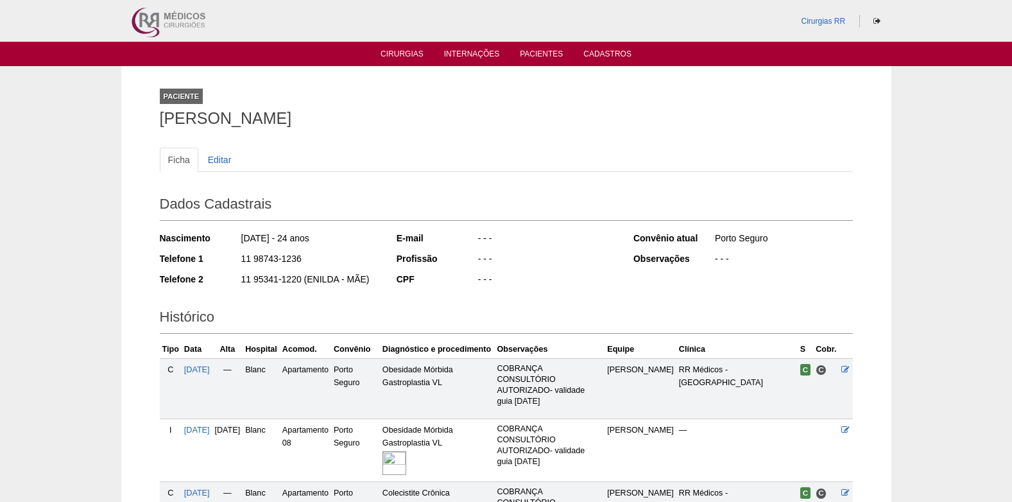
drag, startPoint x: 236, startPoint y: 262, endPoint x: 300, endPoint y: 262, distance: 63.5
click at [300, 262] on div "Telefone 1 11 98743-1236" at bounding box center [269, 260] width 219 height 16
copy div "11 98743-1236"
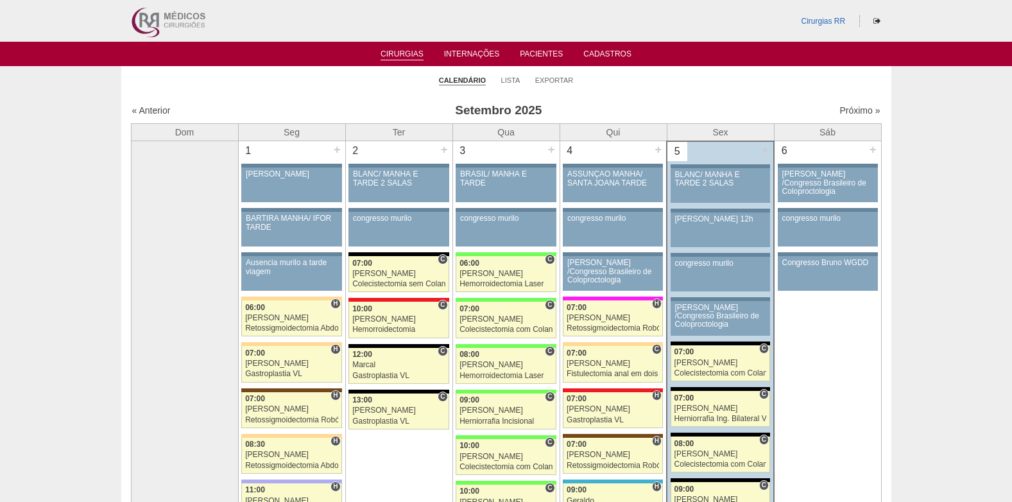
scroll to position [193, 0]
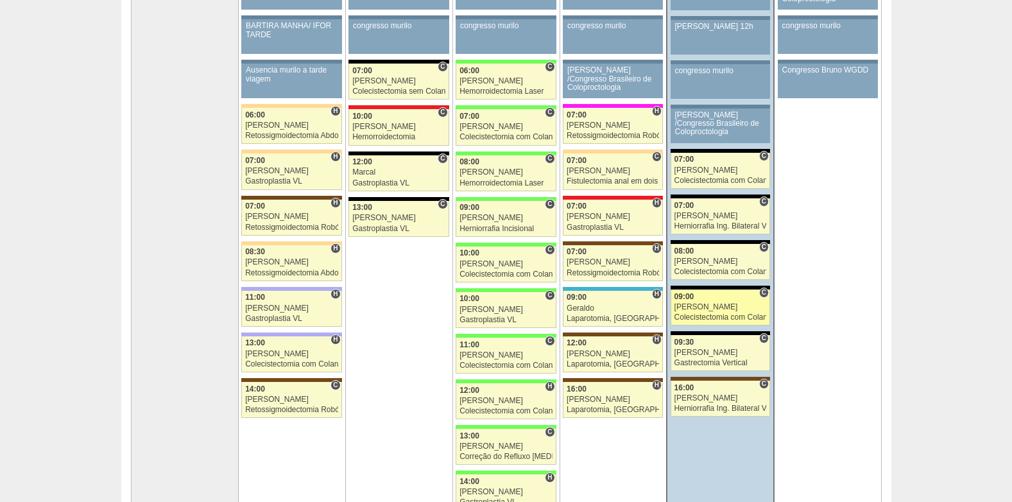
click at [741, 307] on div "[PERSON_NAME]" at bounding box center [720, 307] width 92 height 8
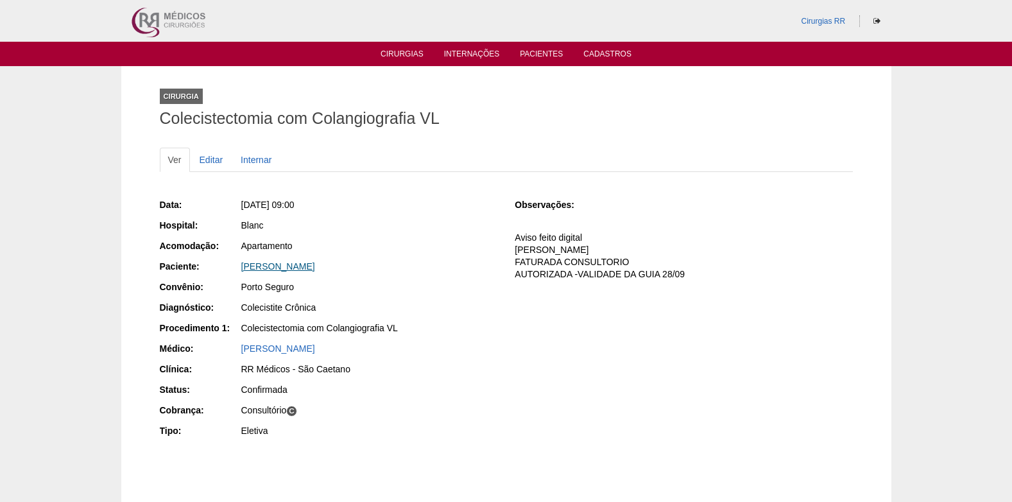
click at [271, 267] on link "[PERSON_NAME]" at bounding box center [278, 266] width 74 height 10
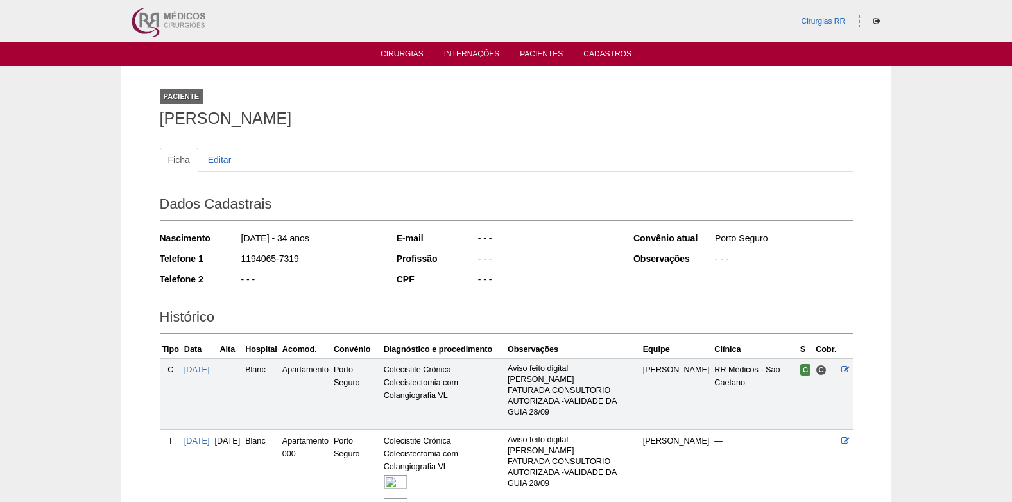
drag, startPoint x: 273, startPoint y: 260, endPoint x: 297, endPoint y: 261, distance: 24.4
click at [297, 261] on div "Telefone 1 1194065-7319" at bounding box center [269, 260] width 219 height 16
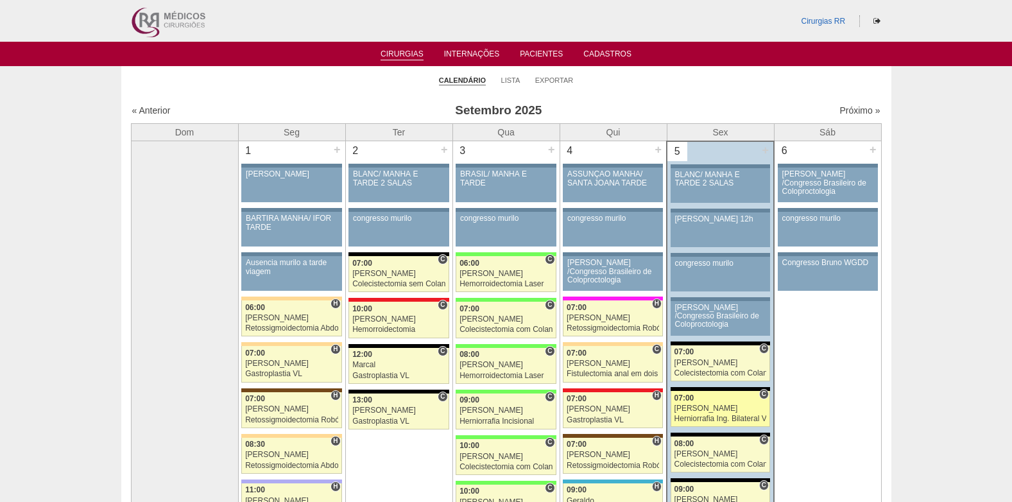
scroll to position [193, 0]
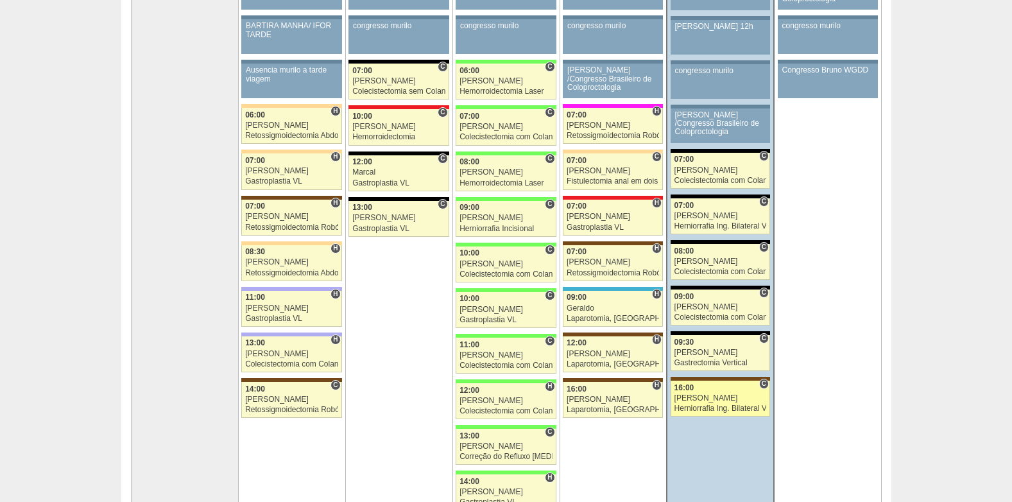
click at [705, 396] on div "[PERSON_NAME]" at bounding box center [720, 398] width 92 height 8
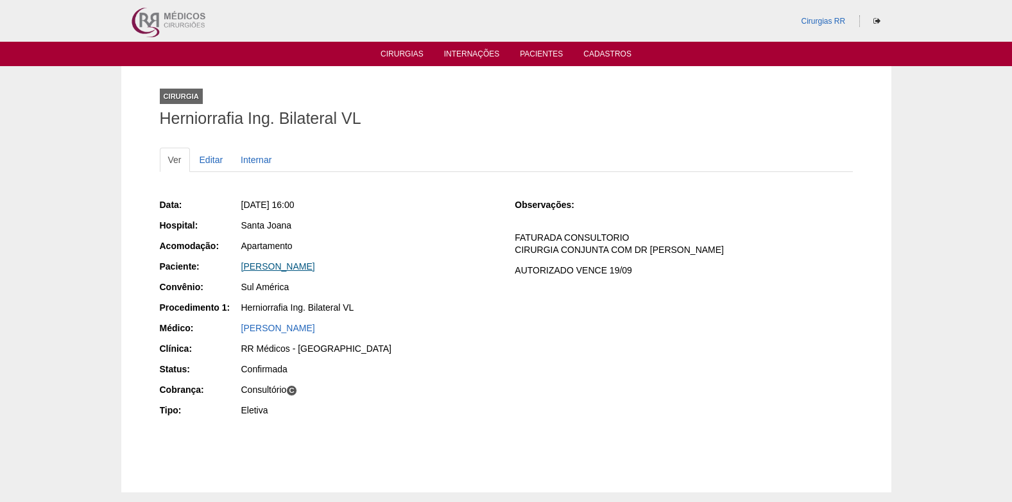
click at [315, 263] on link "[PERSON_NAME]" at bounding box center [278, 266] width 74 height 10
click at [391, 57] on link "Cirurgias" at bounding box center [402, 54] width 43 height 11
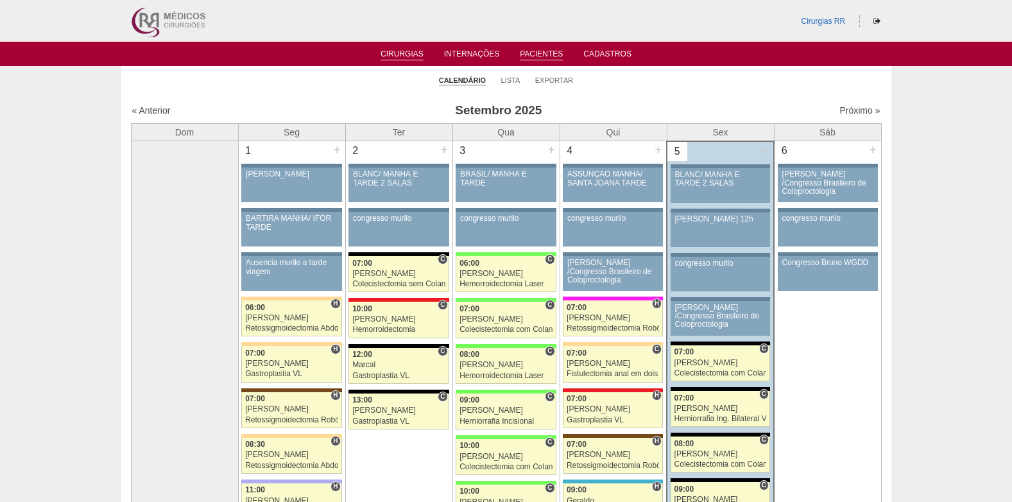
click at [540, 51] on link "Pacientes" at bounding box center [541, 54] width 43 height 11
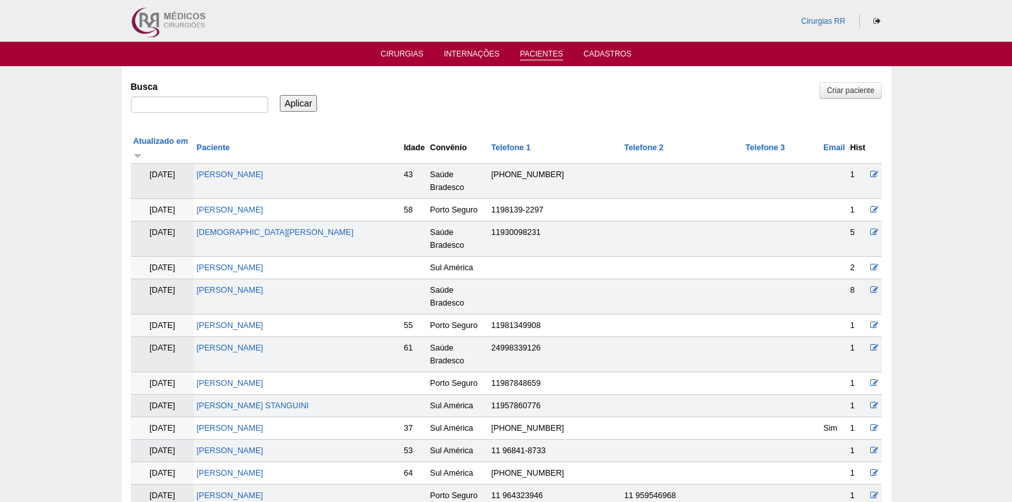
click at [393, 46] on ul "Cirurgias Internações Pacientes Cadastros" at bounding box center [506, 54] width 1012 height 24
click at [395, 47] on ul "Cirurgias Internações Pacientes Cadastros" at bounding box center [506, 54] width 1012 height 24
click at [398, 49] on link "Cirurgias" at bounding box center [402, 54] width 43 height 11
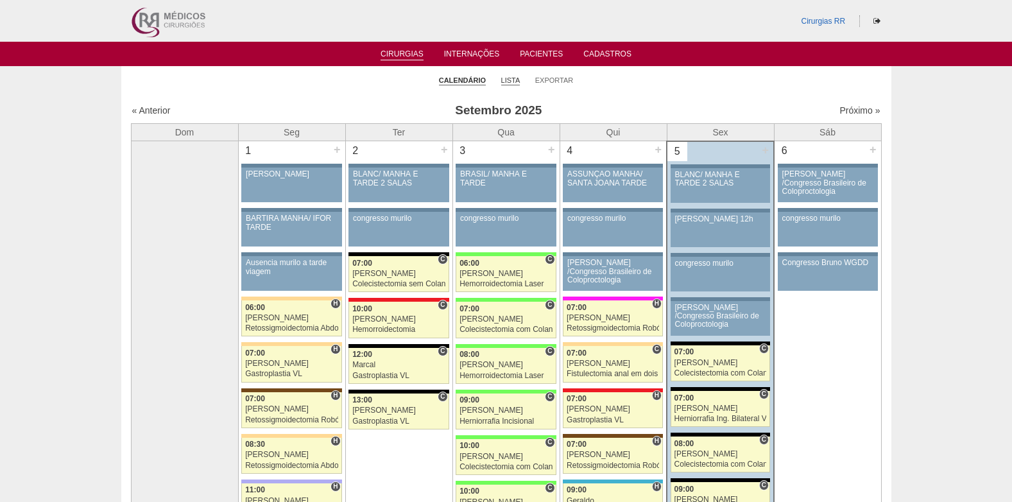
click at [506, 78] on link "Lista" at bounding box center [510, 81] width 19 height 10
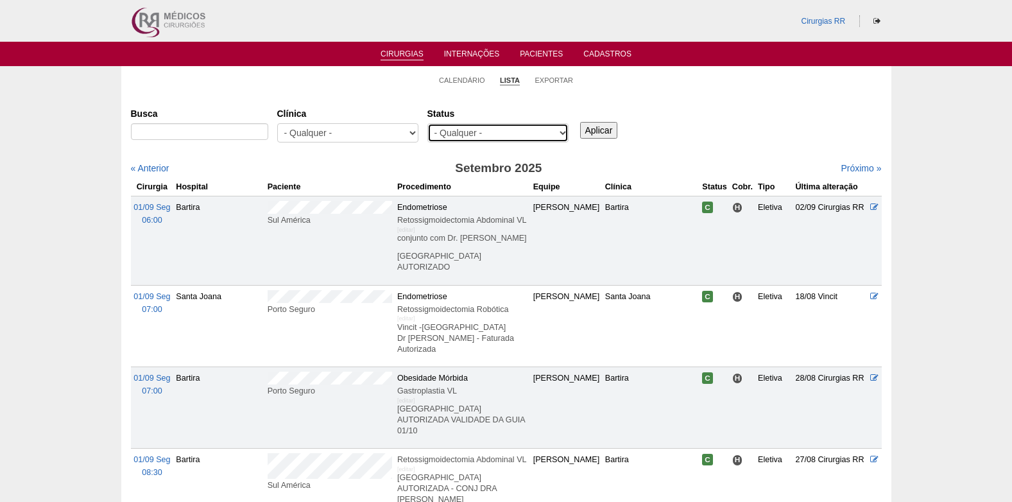
click at [531, 135] on select "- Qualquer - Reservada Confirmada Suspensa Cancelada" at bounding box center [497, 132] width 141 height 19
select select "resr"
click at [427, 123] on select "- Qualquer - Reservada Confirmada Suspensa Cancelada" at bounding box center [497, 132] width 141 height 19
click at [593, 132] on input "Aplicar" at bounding box center [599, 130] width 38 height 17
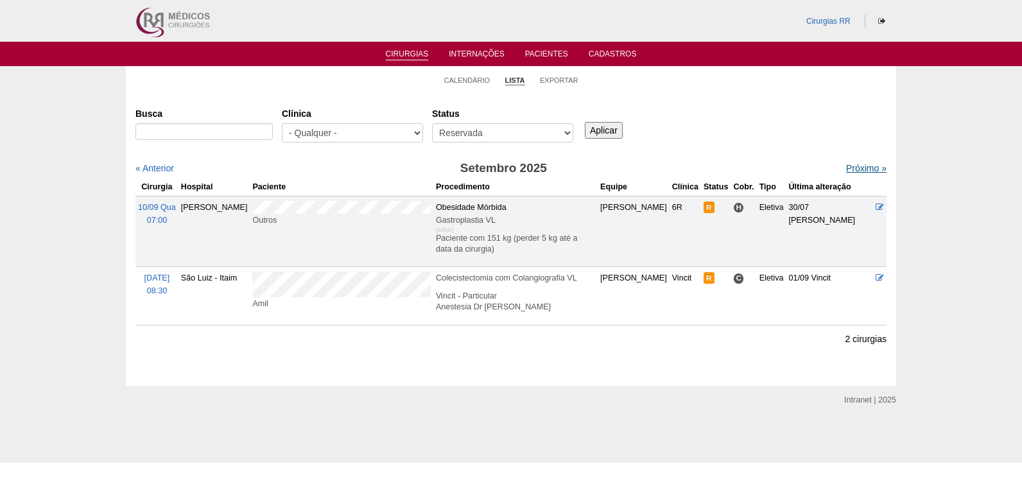
click at [851, 165] on link "Próximo »" at bounding box center [866, 168] width 40 height 10
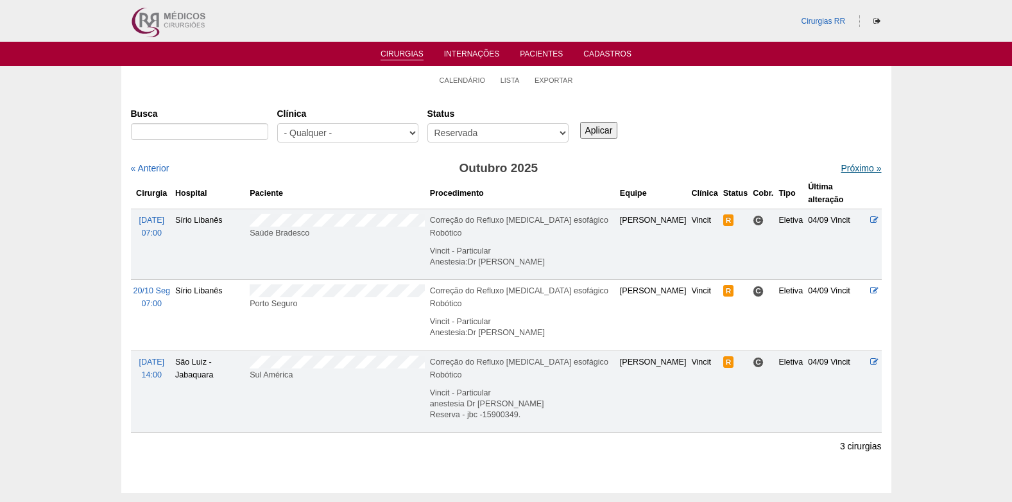
click at [853, 169] on link "Próximo »" at bounding box center [861, 168] width 40 height 10
